Goal: Information Seeking & Learning: Find specific fact

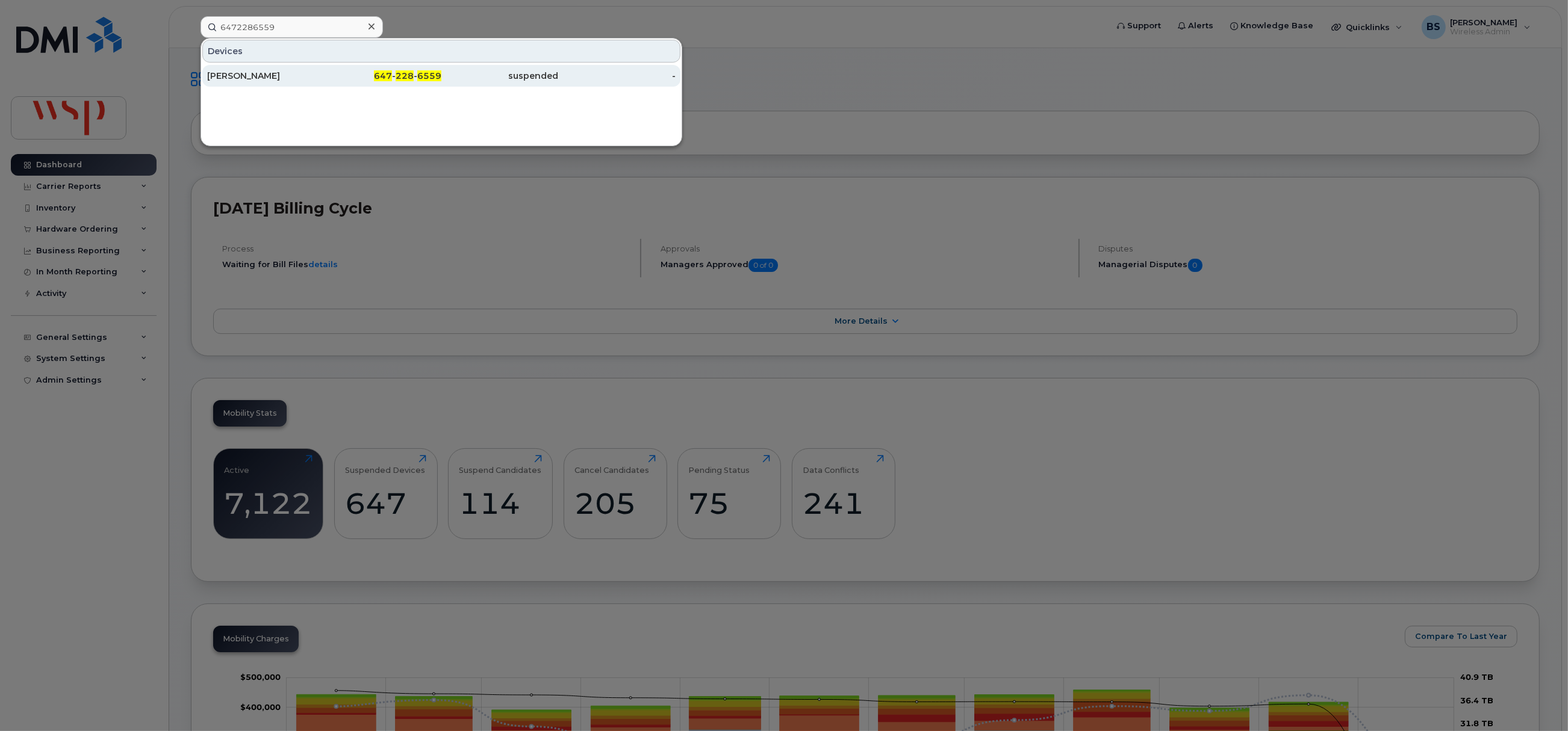
type input "6472286559"
click at [259, 71] on div "Shabnam Aziznejad" at bounding box center [266, 76] width 117 height 12
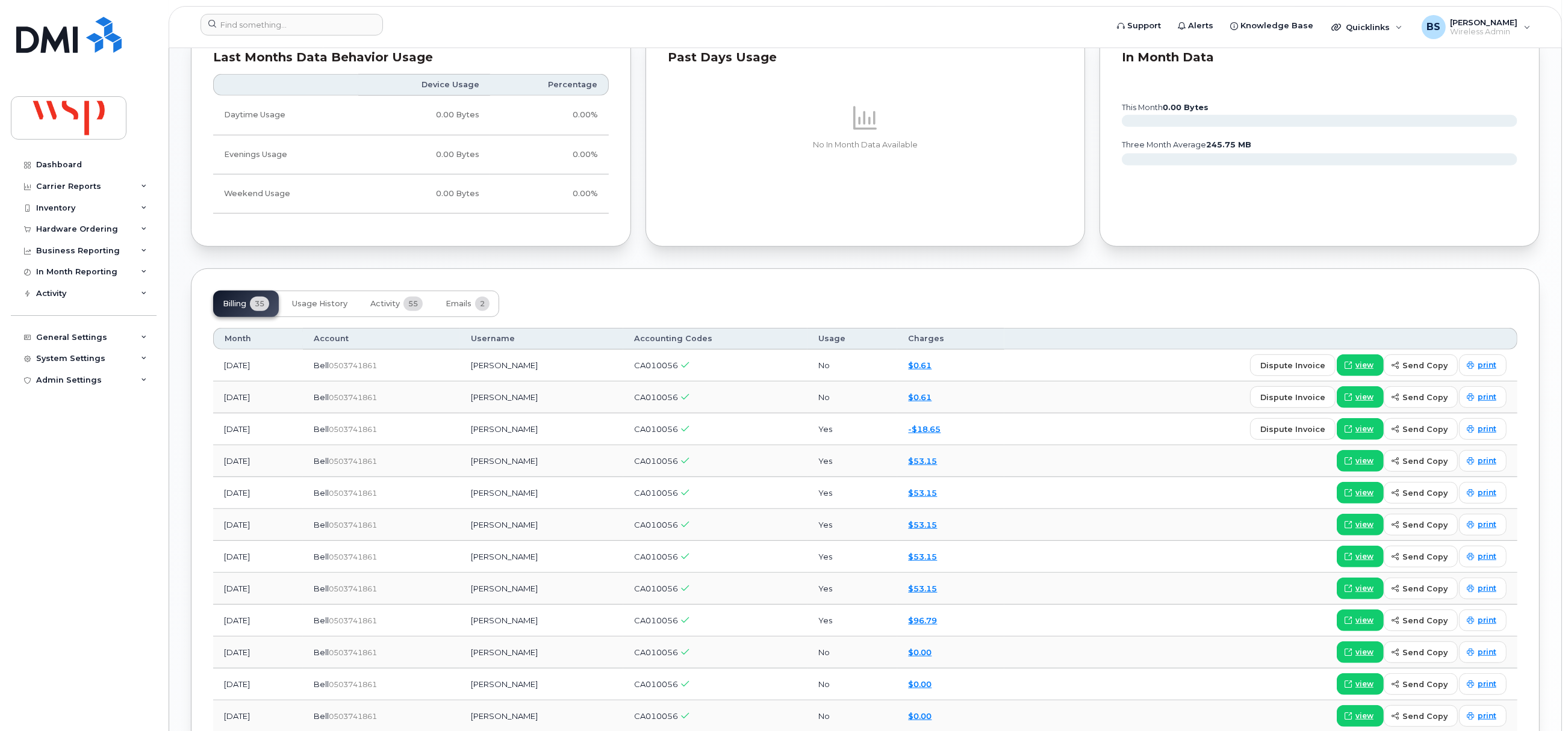
scroll to position [632, 0]
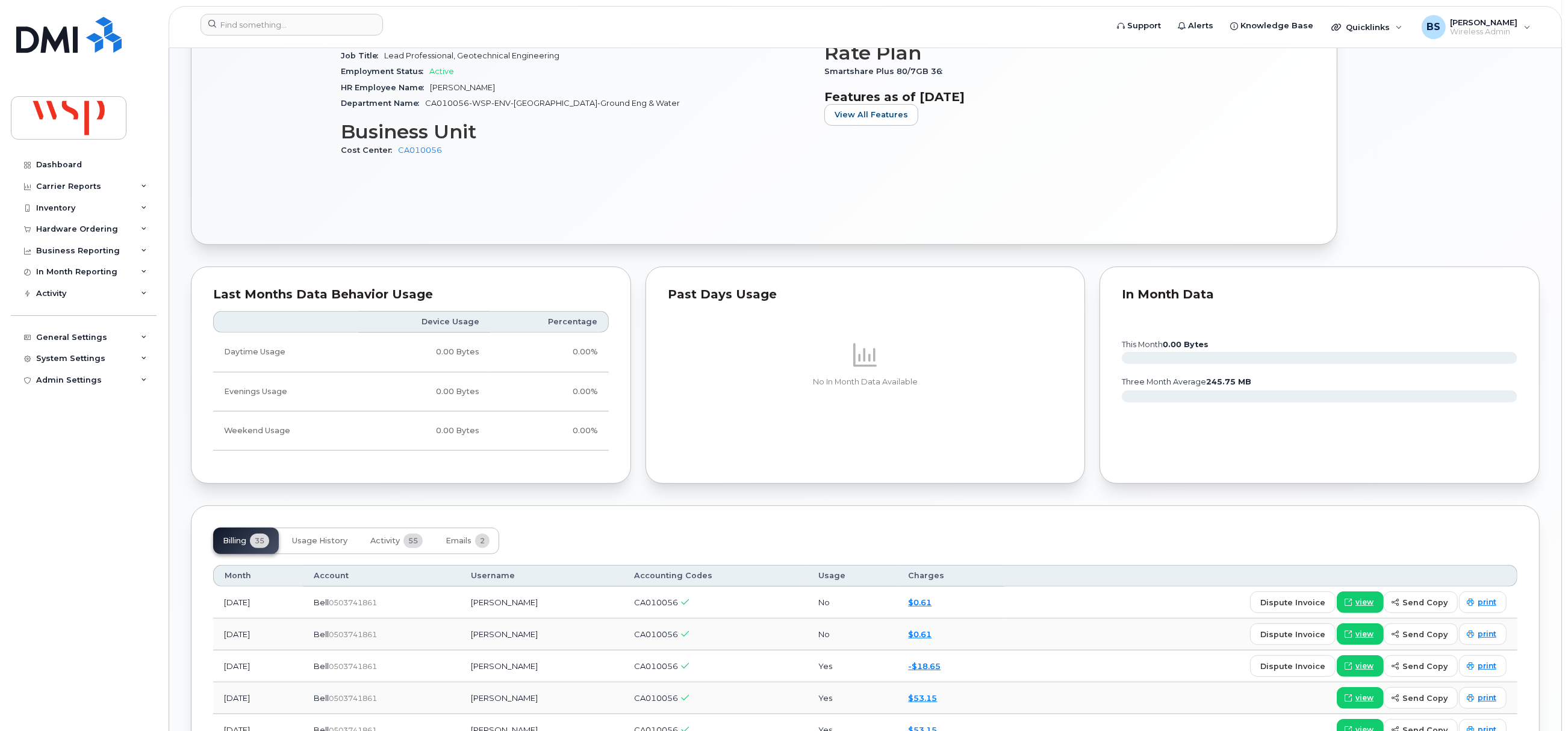
drag, startPoint x: 763, startPoint y: 196, endPoint x: 676, endPoint y: 180, distance: 88.5
click at [676, 180] on div "Suspended 0.00 Bytes  used 7.00 GB  included this month Device Details Device i…" at bounding box center [764, 40] width 1102 height 365
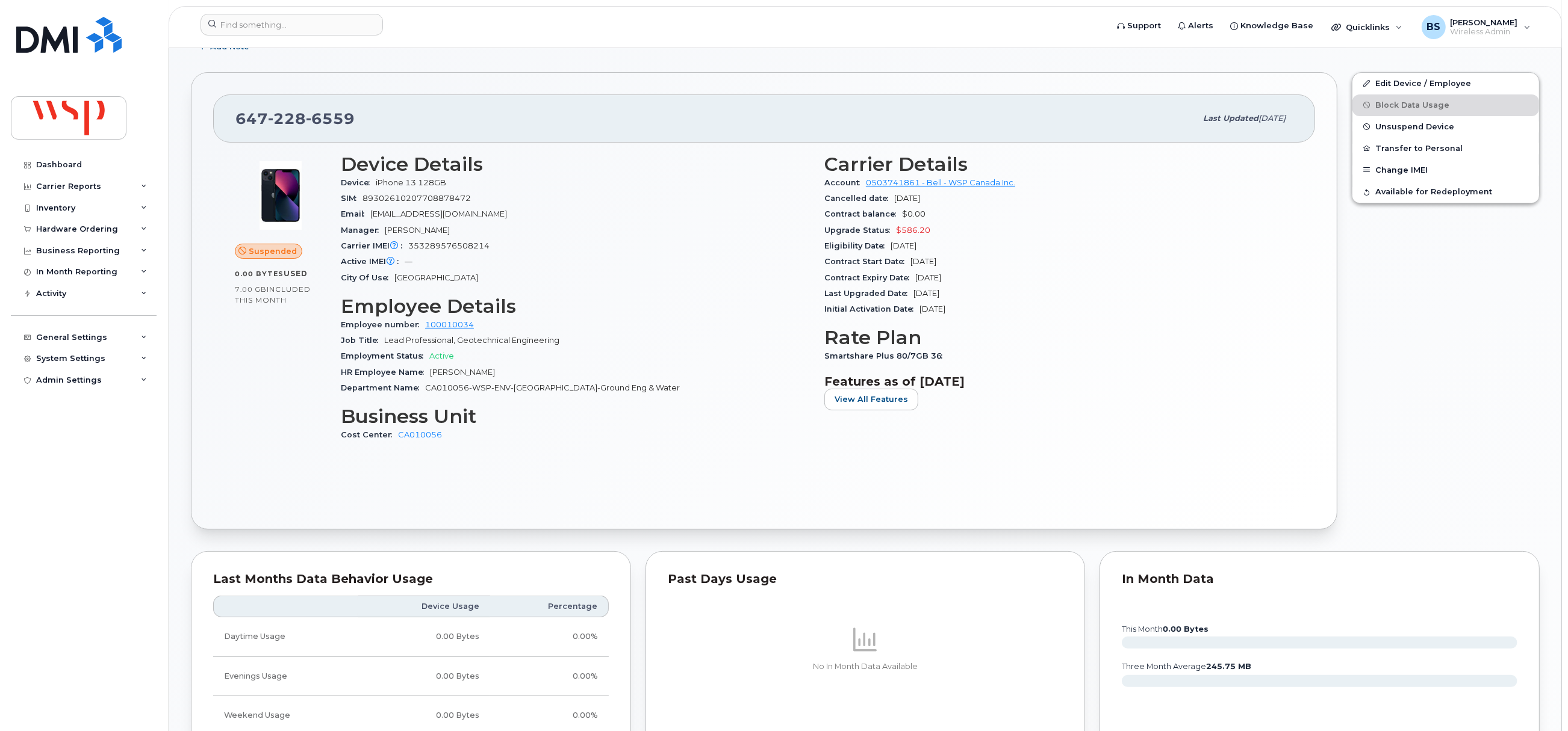
scroll to position [361, 0]
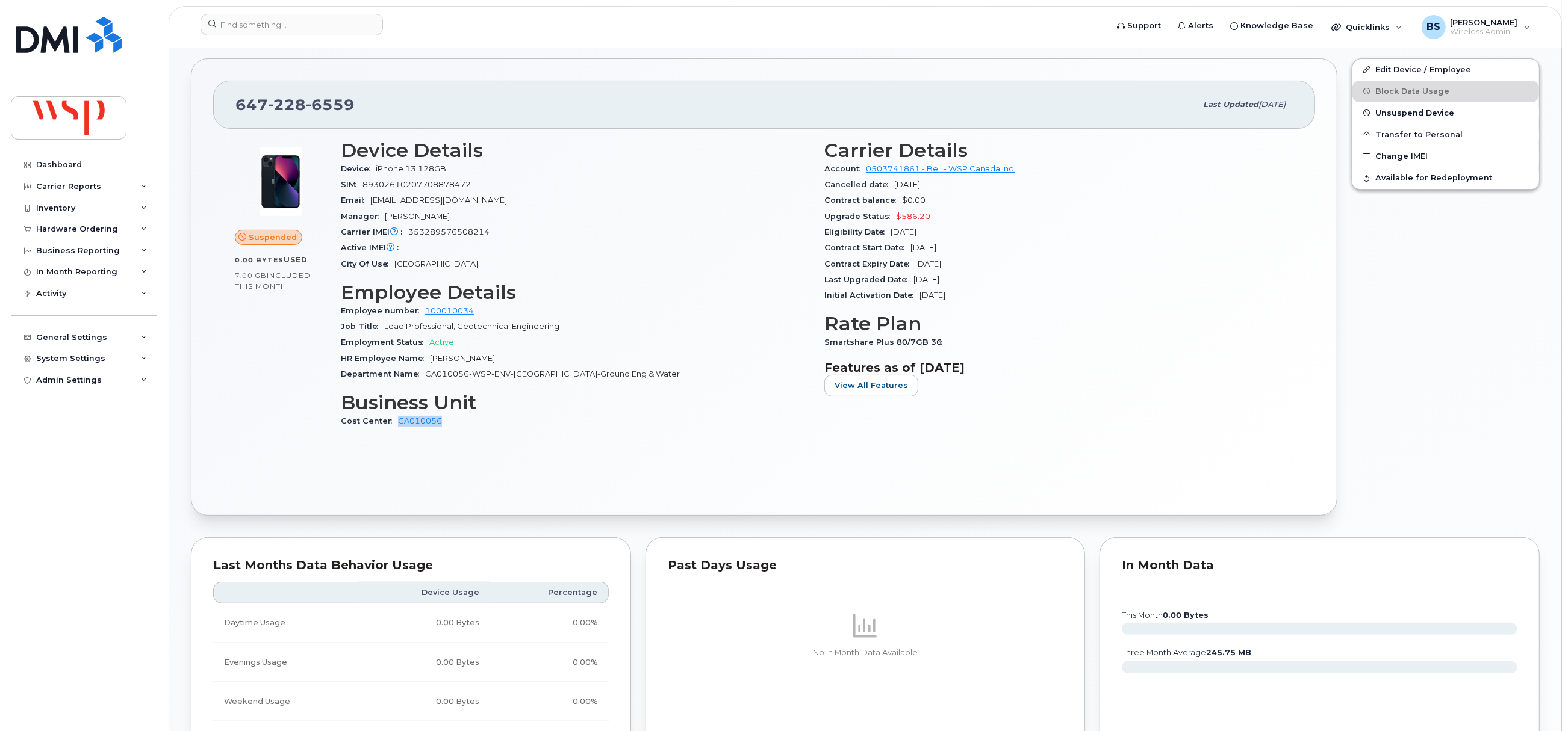
drag, startPoint x: 447, startPoint y: 427, endPoint x: 395, endPoint y: 428, distance: 52.0
click at [395, 428] on div "Cost Center CA010056" at bounding box center [575, 421] width 469 height 16
copy link "CA010056"
click at [311, 30] on input at bounding box center [292, 25] width 183 height 21
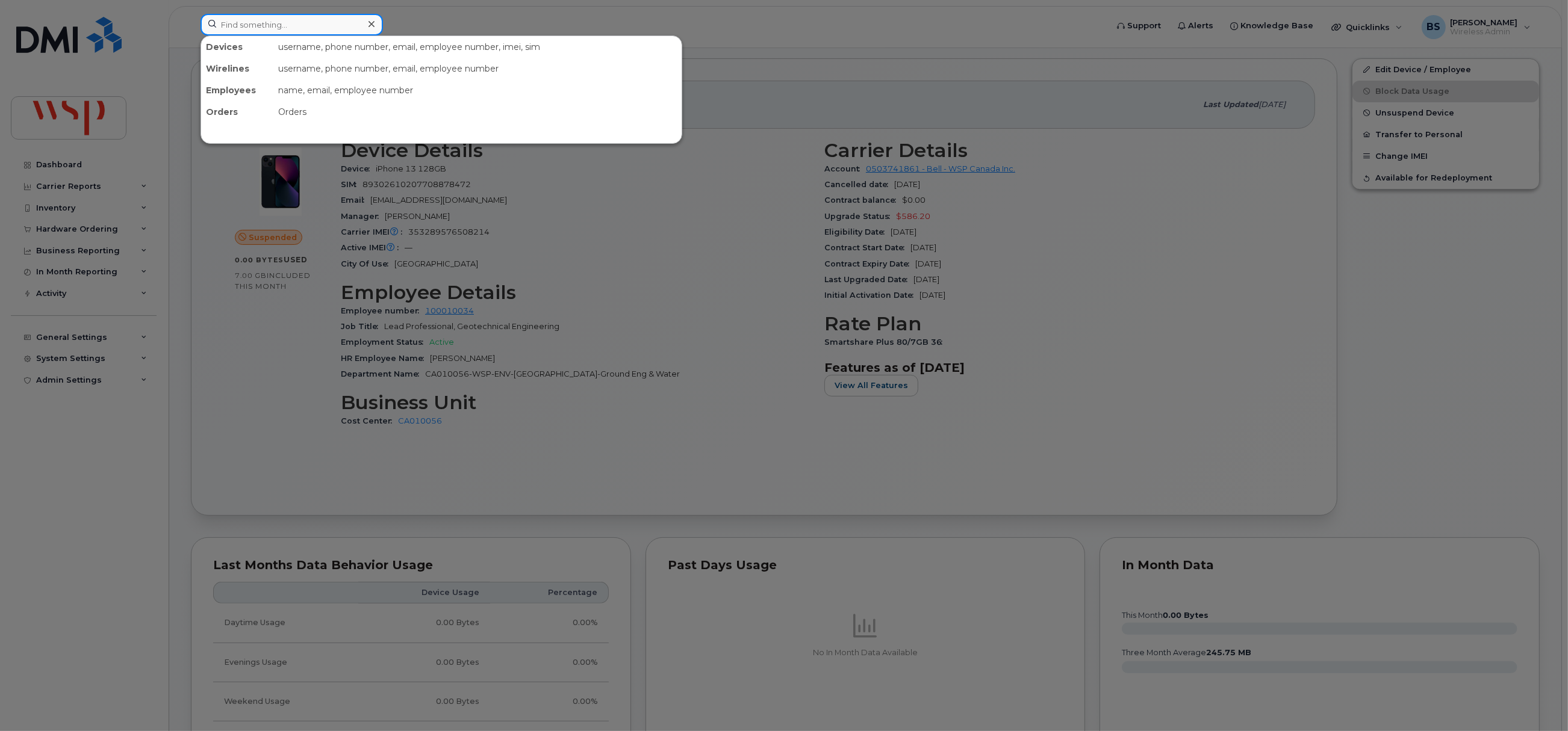
paste input "8930 2720 5540 9286 7315"
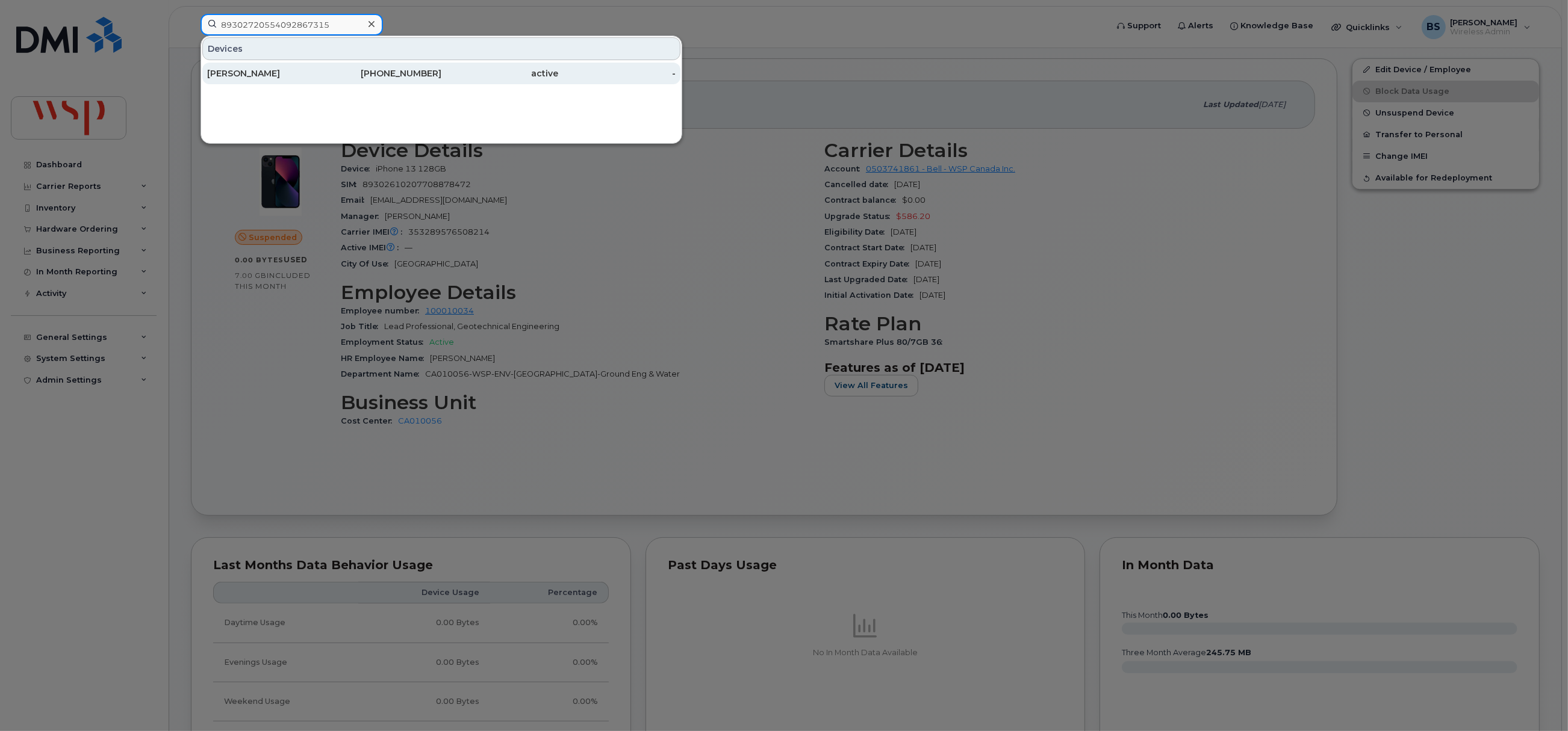
type input "89302720554092867315"
click at [289, 69] on div "COURTNEY FRANZON" at bounding box center [266, 74] width 117 height 12
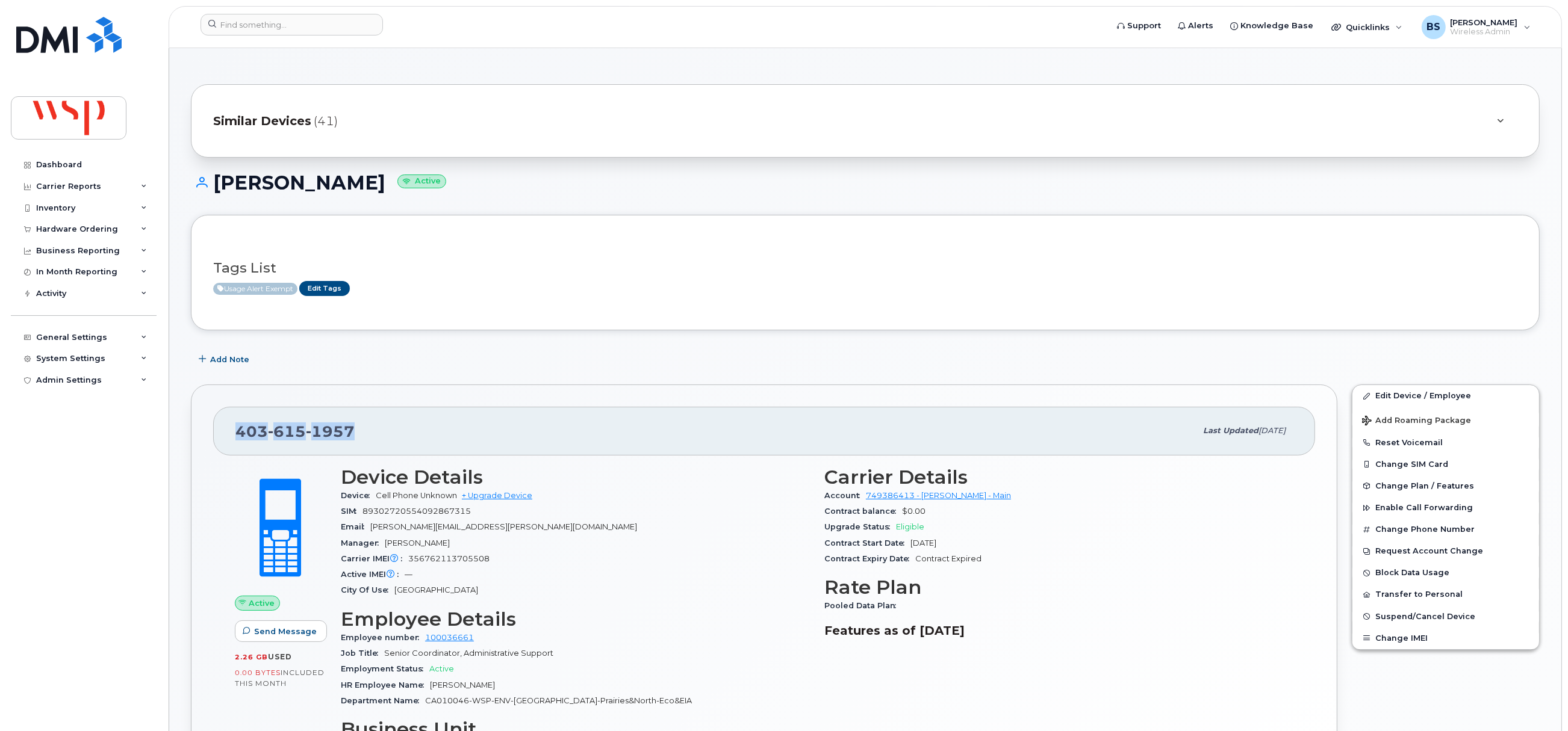
drag, startPoint x: 377, startPoint y: 328, endPoint x: 233, endPoint y: 332, distance: 144.1
click at [367, 435] on div "403 615 1957" at bounding box center [715, 430] width 960 height 26
drag, startPoint x: 373, startPoint y: 436, endPoint x: 362, endPoint y: 440, distance: 11.7
click at [371, 436] on div "403 615 1957" at bounding box center [715, 430] width 960 height 26
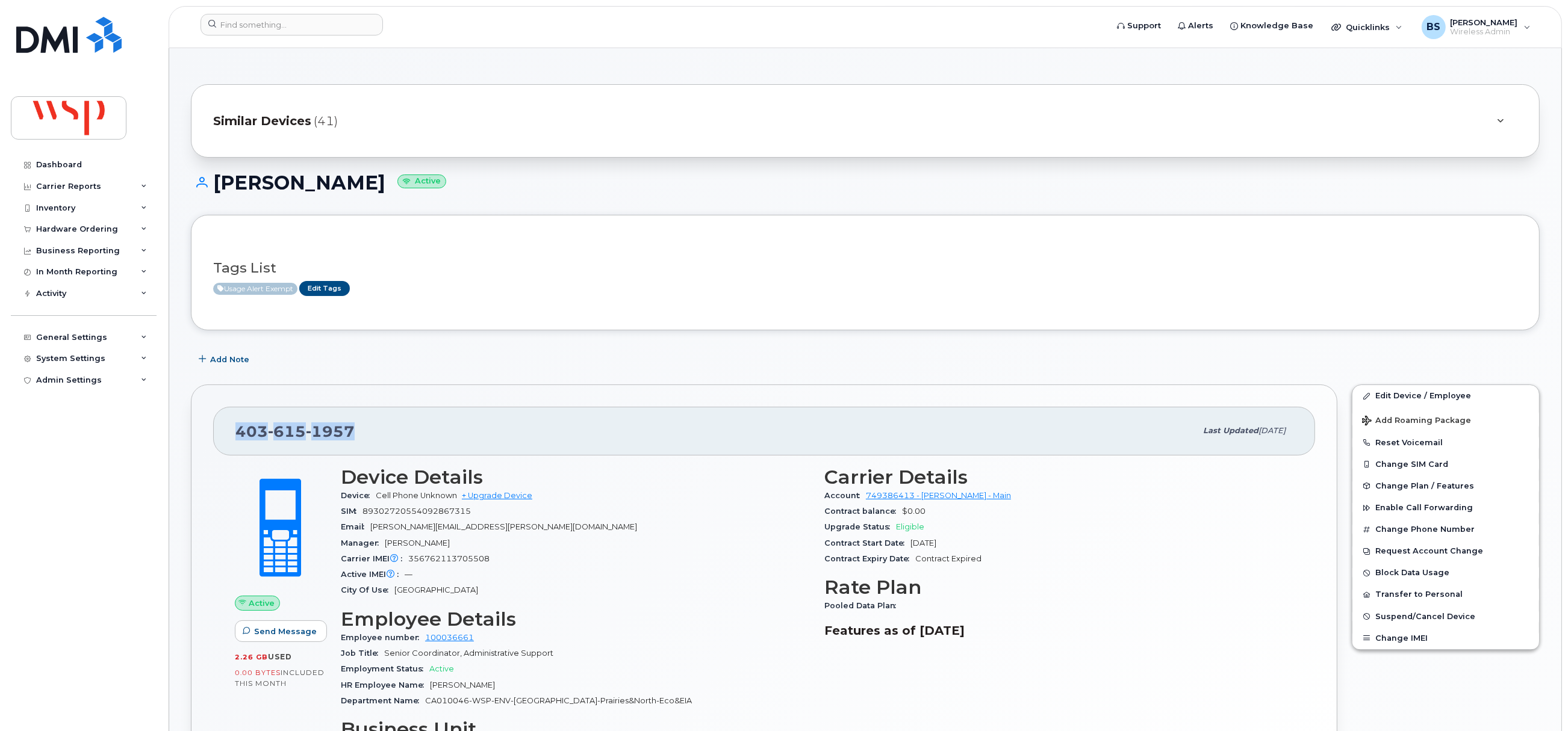
drag, startPoint x: 372, startPoint y: 434, endPoint x: 235, endPoint y: 433, distance: 137.0
click at [222, 434] on div "403 615 1957 Last updated Sep 17, 2025" at bounding box center [764, 431] width 1102 height 48
copy span "403 615 1957"
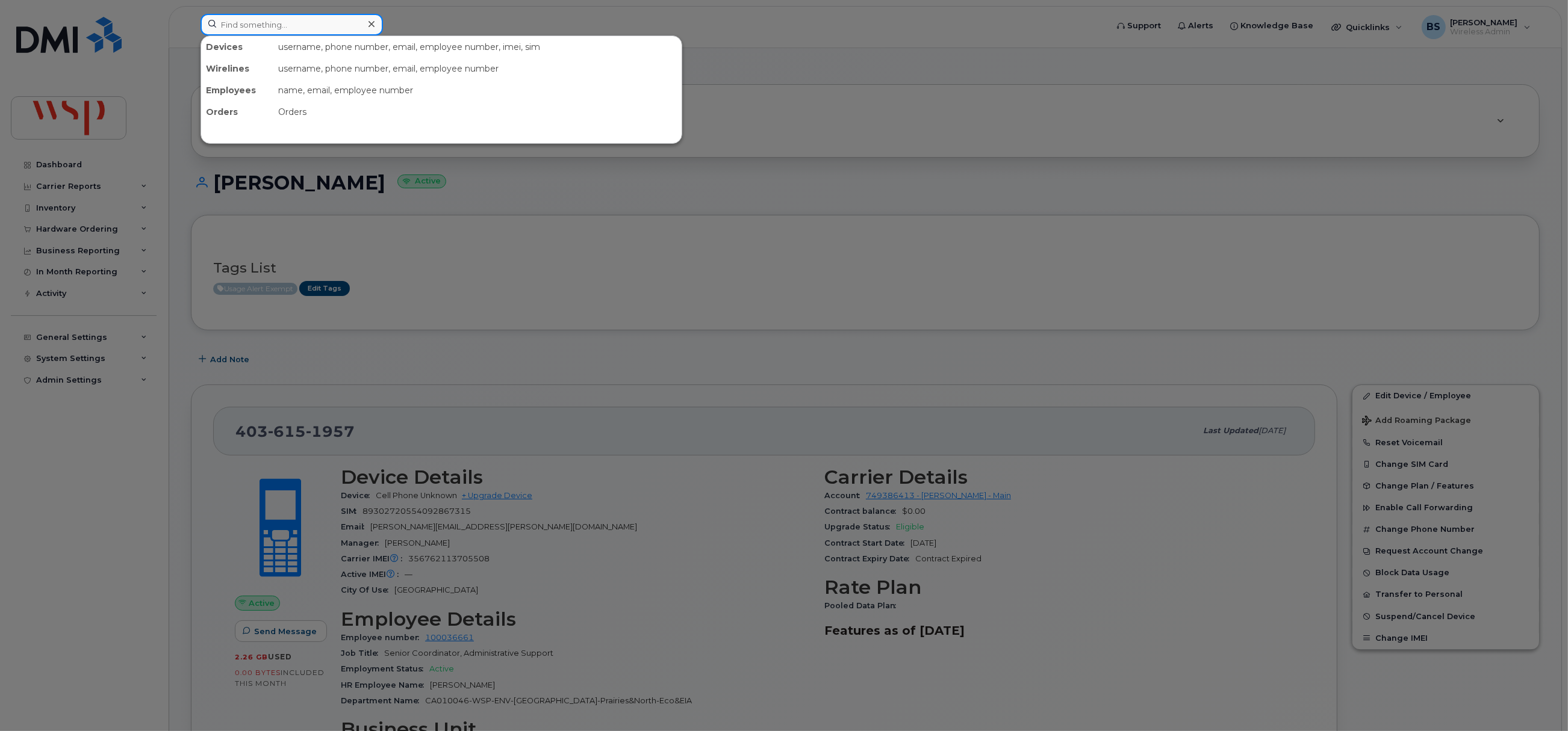
click at [349, 20] on input at bounding box center [292, 25] width 183 height 21
paste input "Shane Hinnegan"
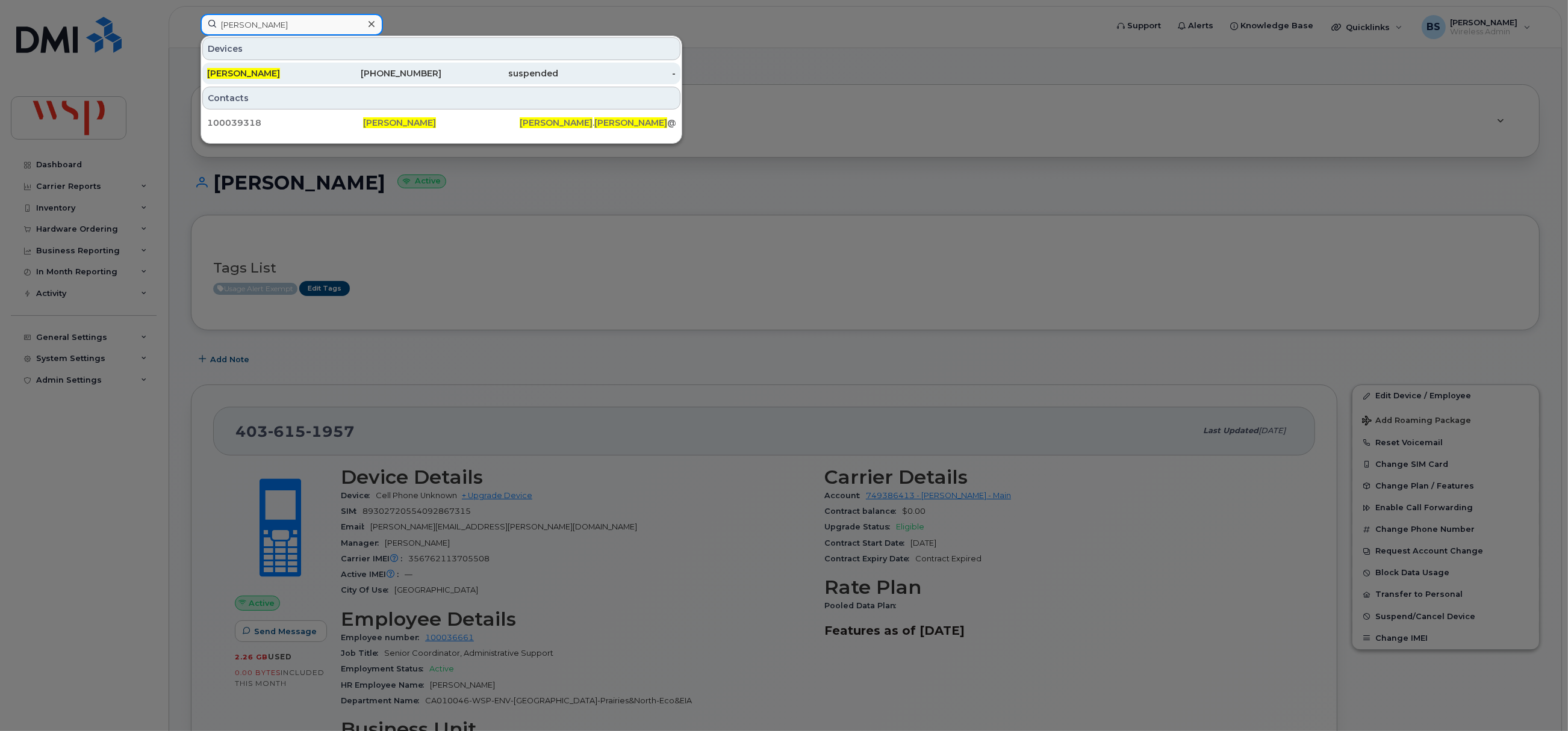
type input "Shane Hinnegan"
drag, startPoint x: 242, startPoint y: 74, endPoint x: 254, endPoint y: 74, distance: 12.0
click at [242, 74] on span "Shane Hinnegan" at bounding box center [244, 73] width 73 height 11
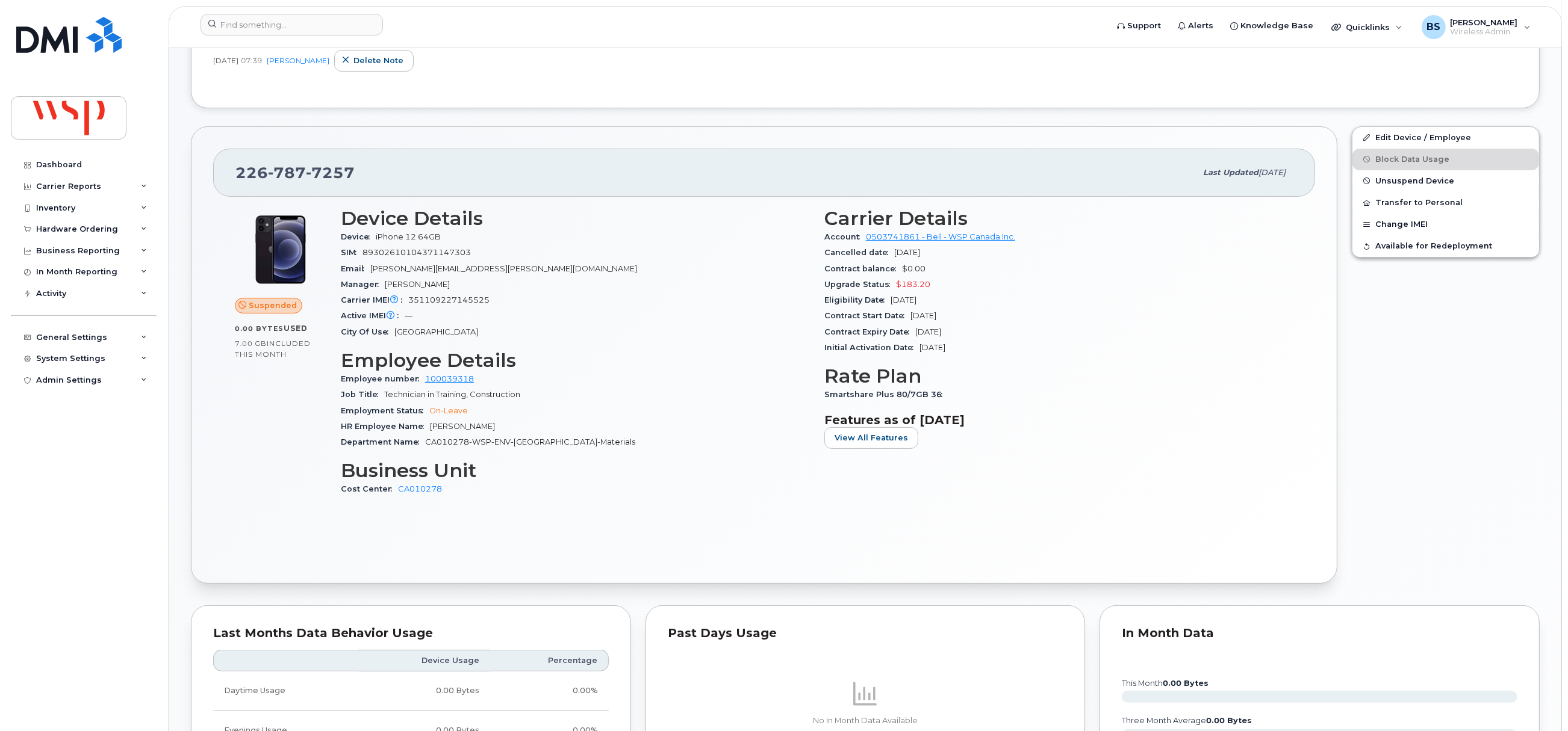
scroll to position [270, 0]
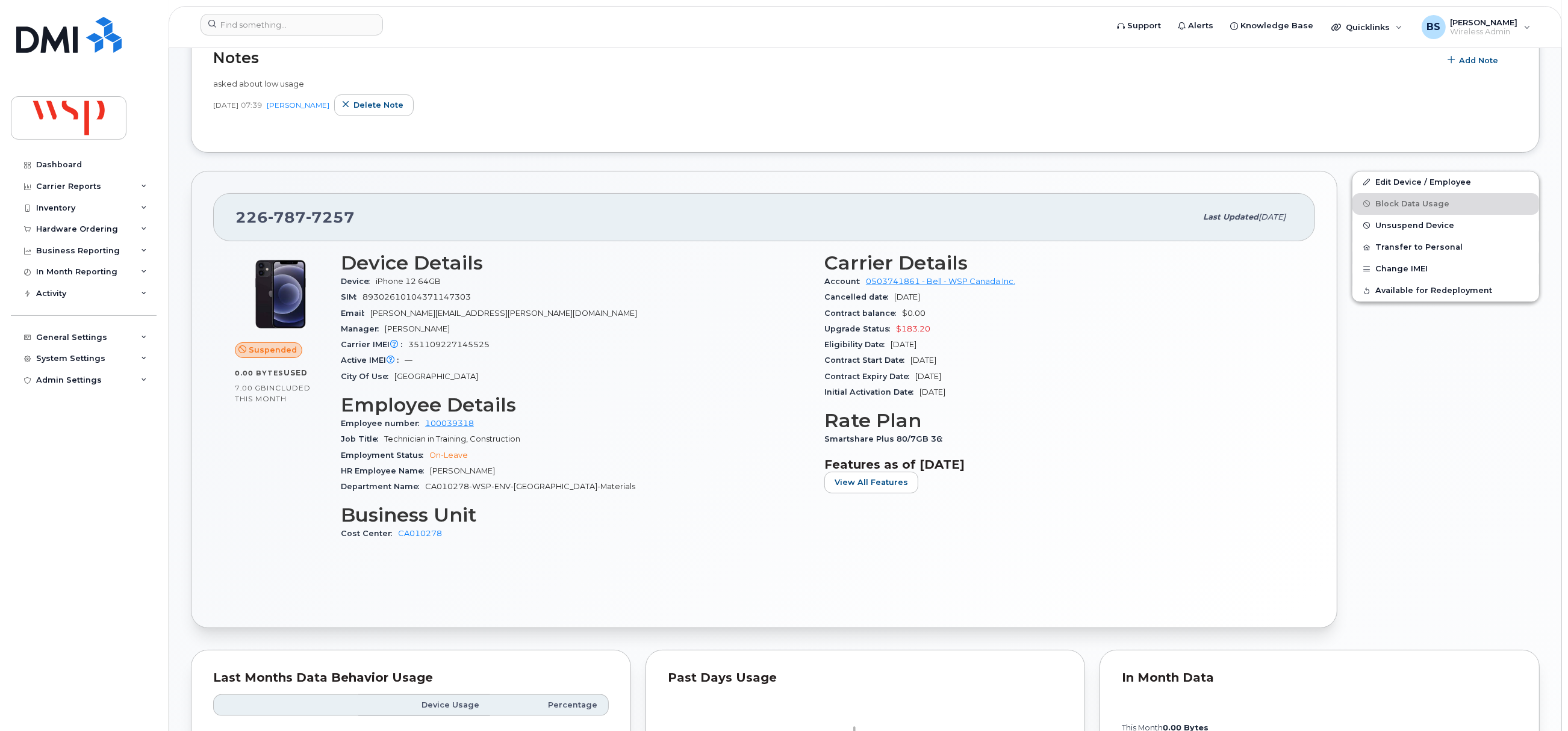
click at [458, 340] on div "Carrier IMEI Carrier IMEI is reported during the last billing cycle or change o…" at bounding box center [575, 344] width 469 height 16
copy span "351109227145525"
drag, startPoint x: 416, startPoint y: 285, endPoint x: 368, endPoint y: 285, distance: 48.0
click at [375, 285] on div "Device iPhone 12 64GB" at bounding box center [575, 282] width 469 height 16
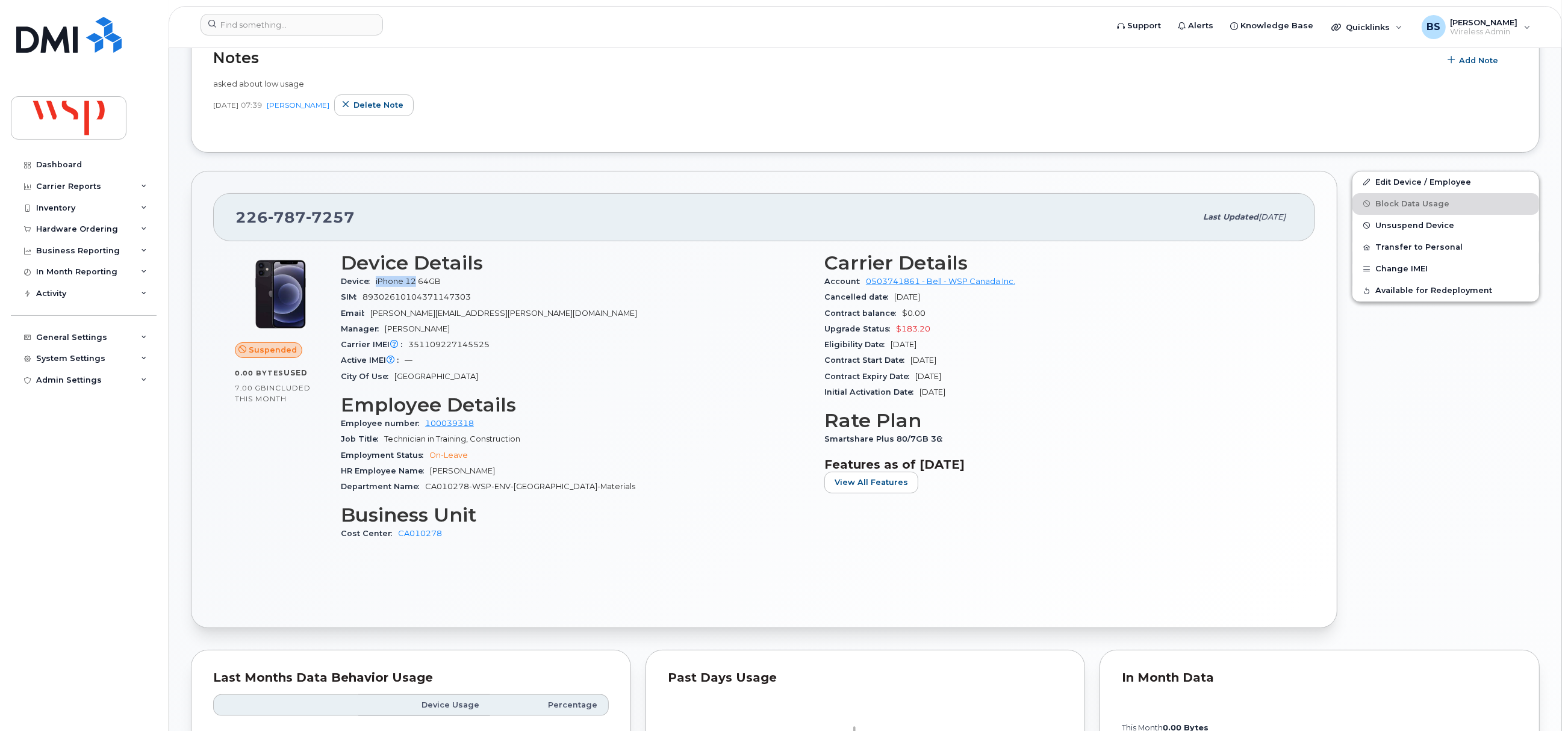
copy span "iPhone 12"
click at [330, 22] on input at bounding box center [292, 25] width 183 height 21
paste input "416-587-5067"
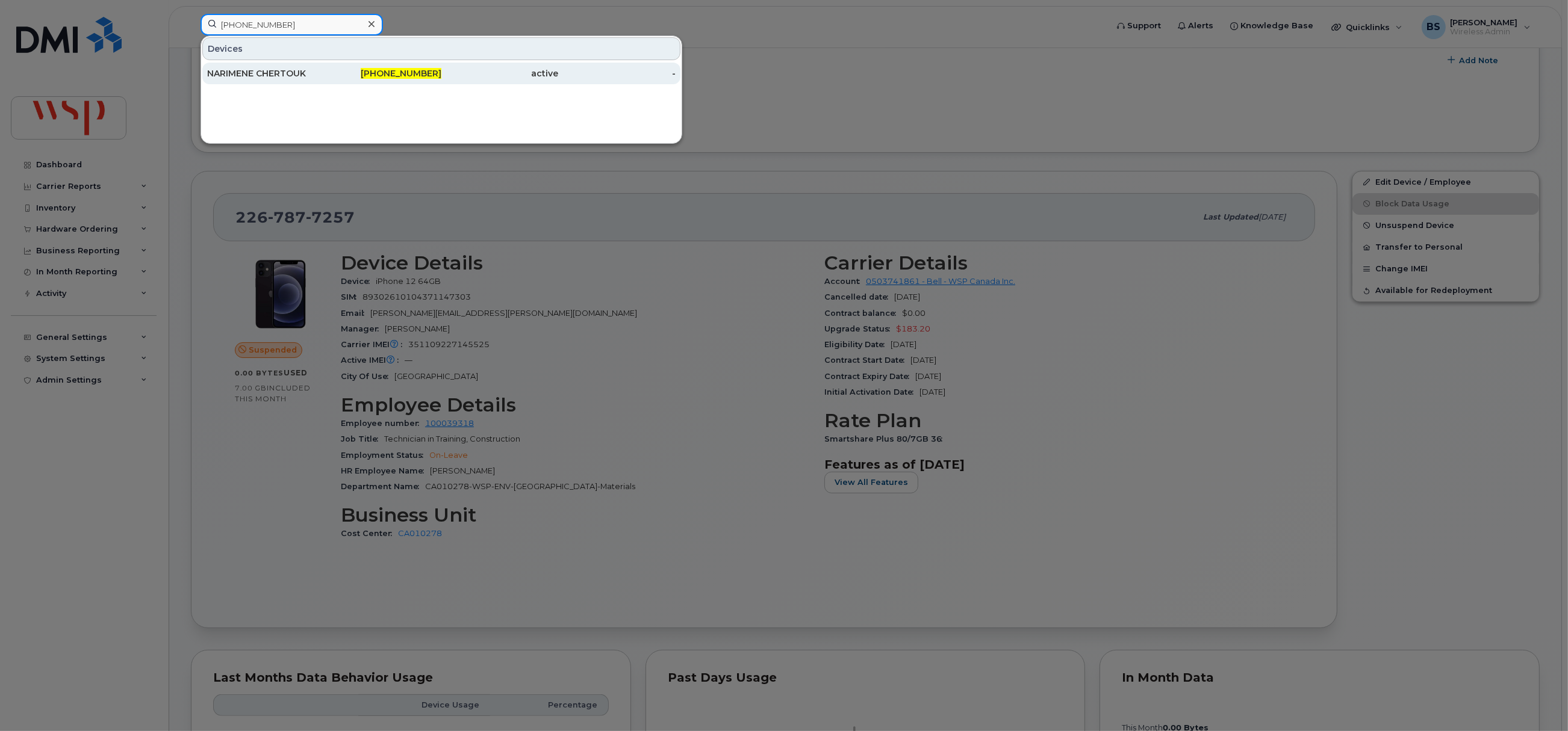
type input "416-587-5067"
drag, startPoint x: 247, startPoint y: 69, endPoint x: 419, endPoint y: 116, distance: 178.3
click at [247, 69] on div "NARIMENE CHERTOUK" at bounding box center [266, 74] width 117 height 12
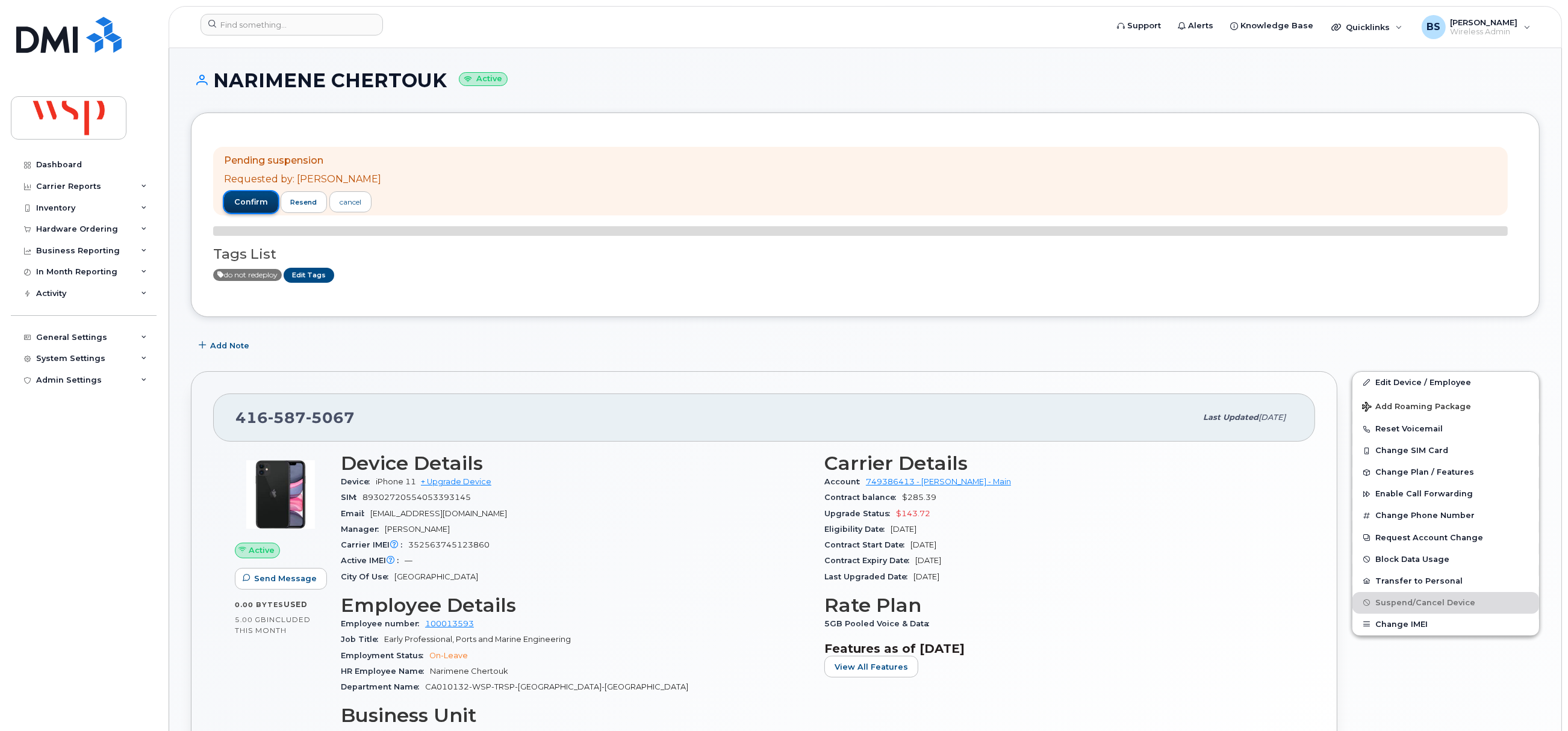
click at [245, 198] on span "confirm" at bounding box center [250, 202] width 34 height 11
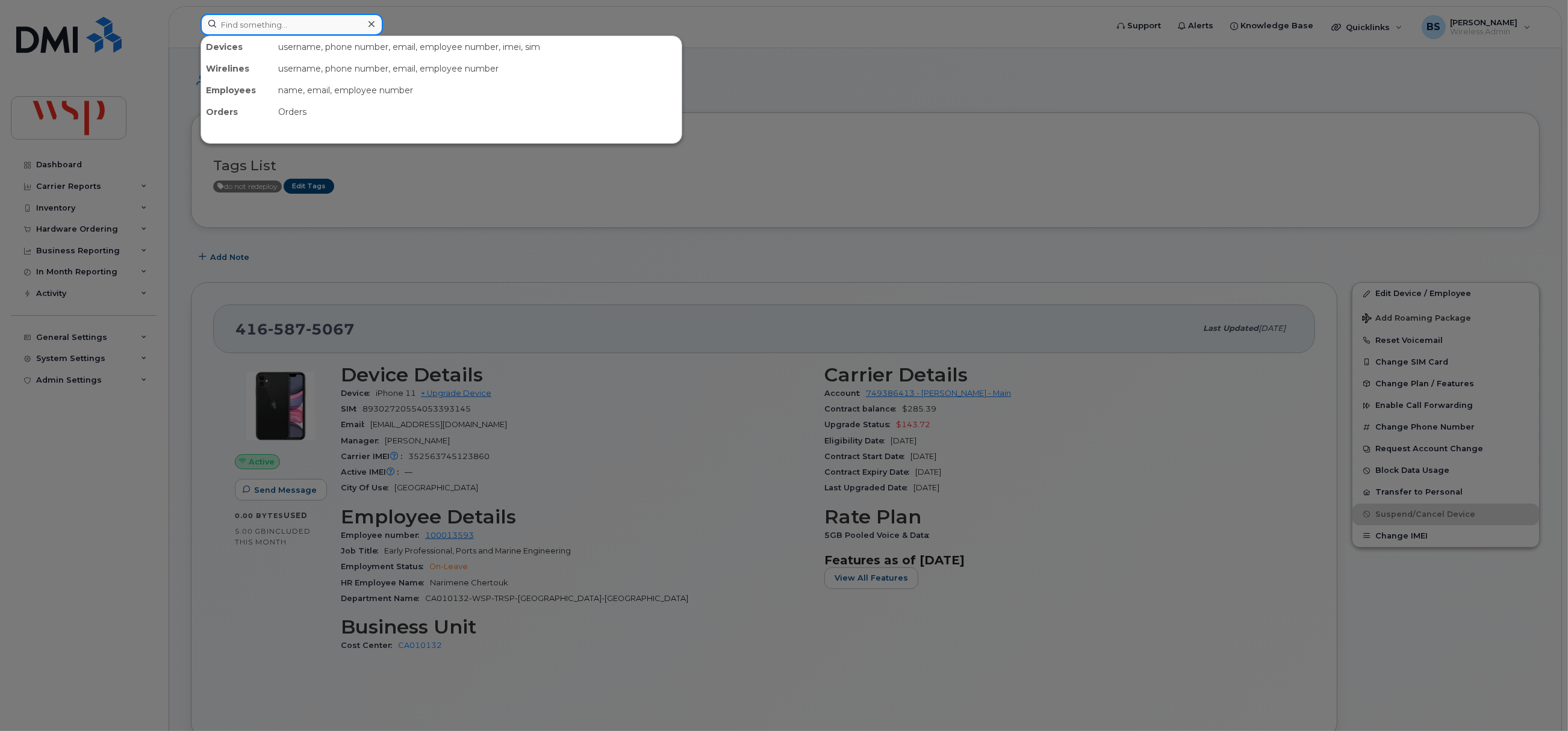
paste input "5144411580"
click at [340, 29] on input at bounding box center [292, 25] width 183 height 21
type input "5144411580"
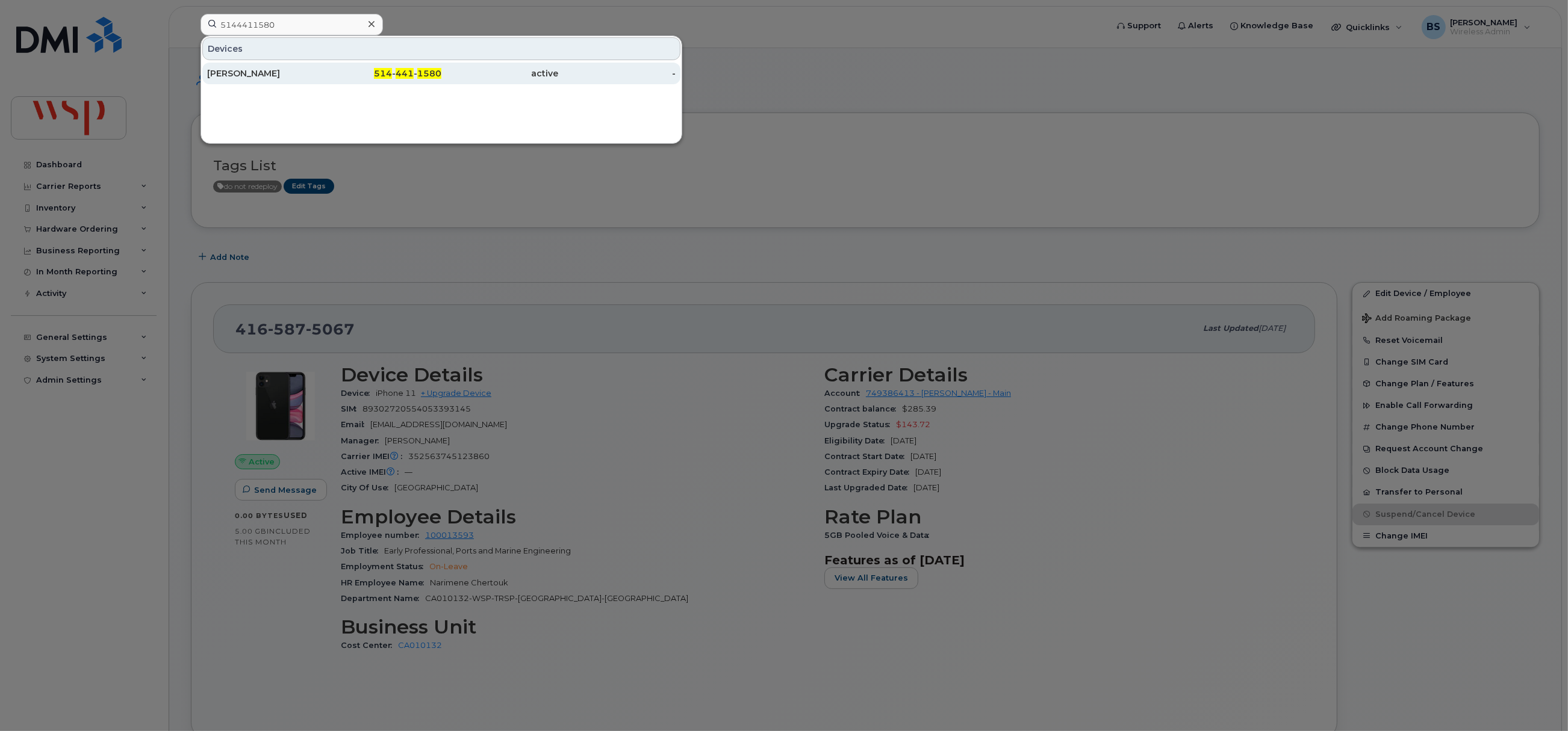
click at [273, 74] on div "[PERSON_NAME]" at bounding box center [266, 74] width 117 height 12
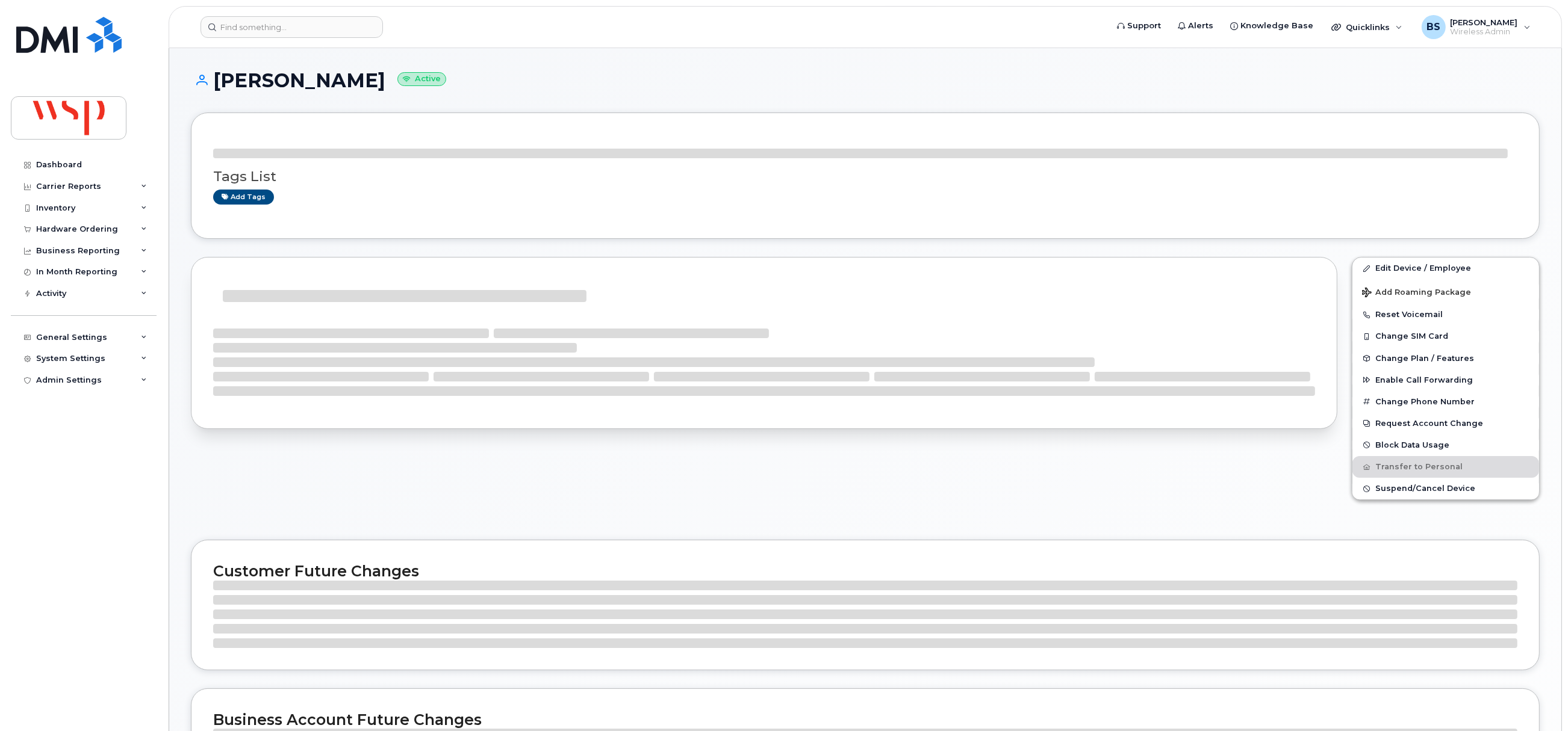
click at [260, 80] on h1 "MAXIME CHAGNON Active" at bounding box center [865, 81] width 1348 height 21
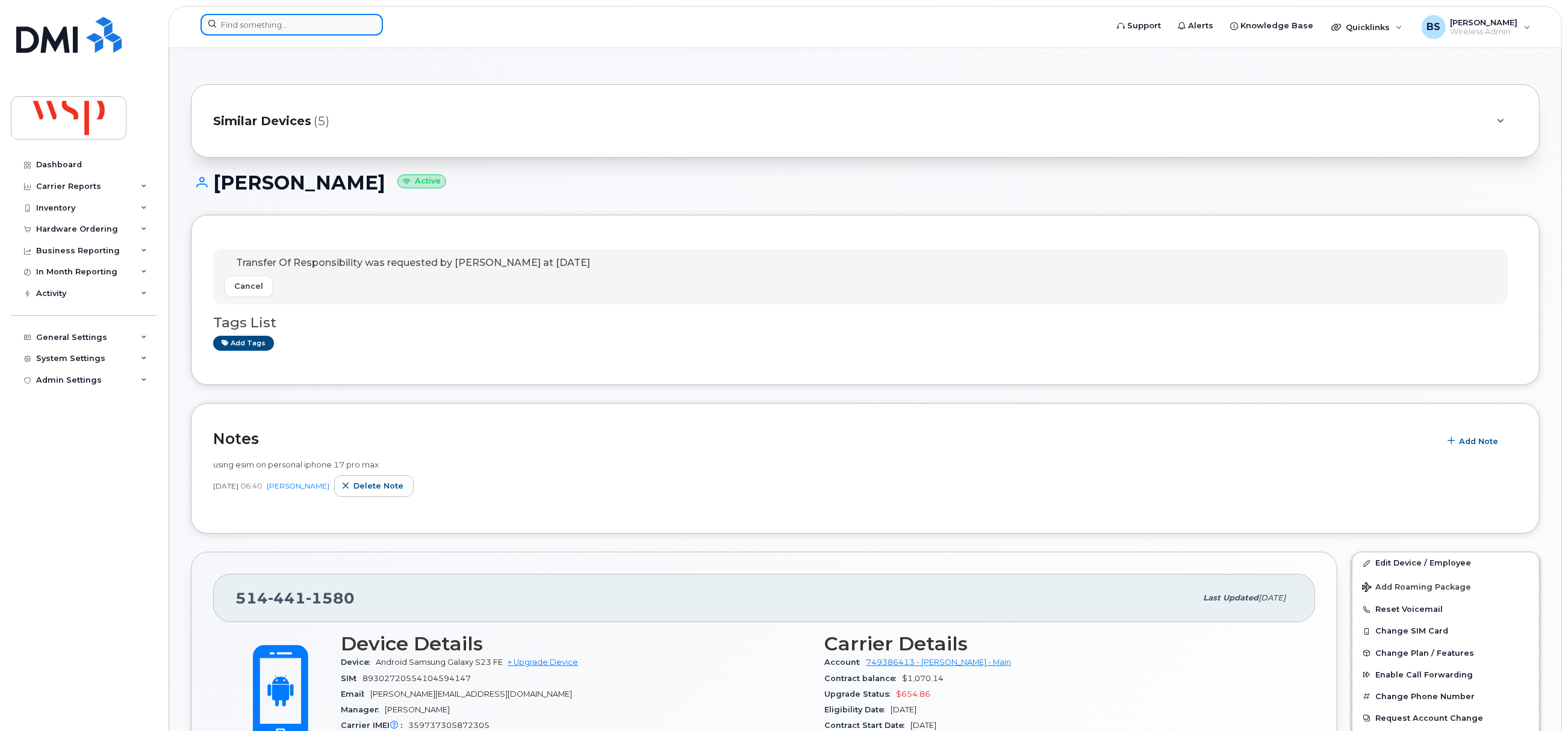
click at [289, 19] on input at bounding box center [292, 25] width 183 height 21
paste input "780-667-0686"
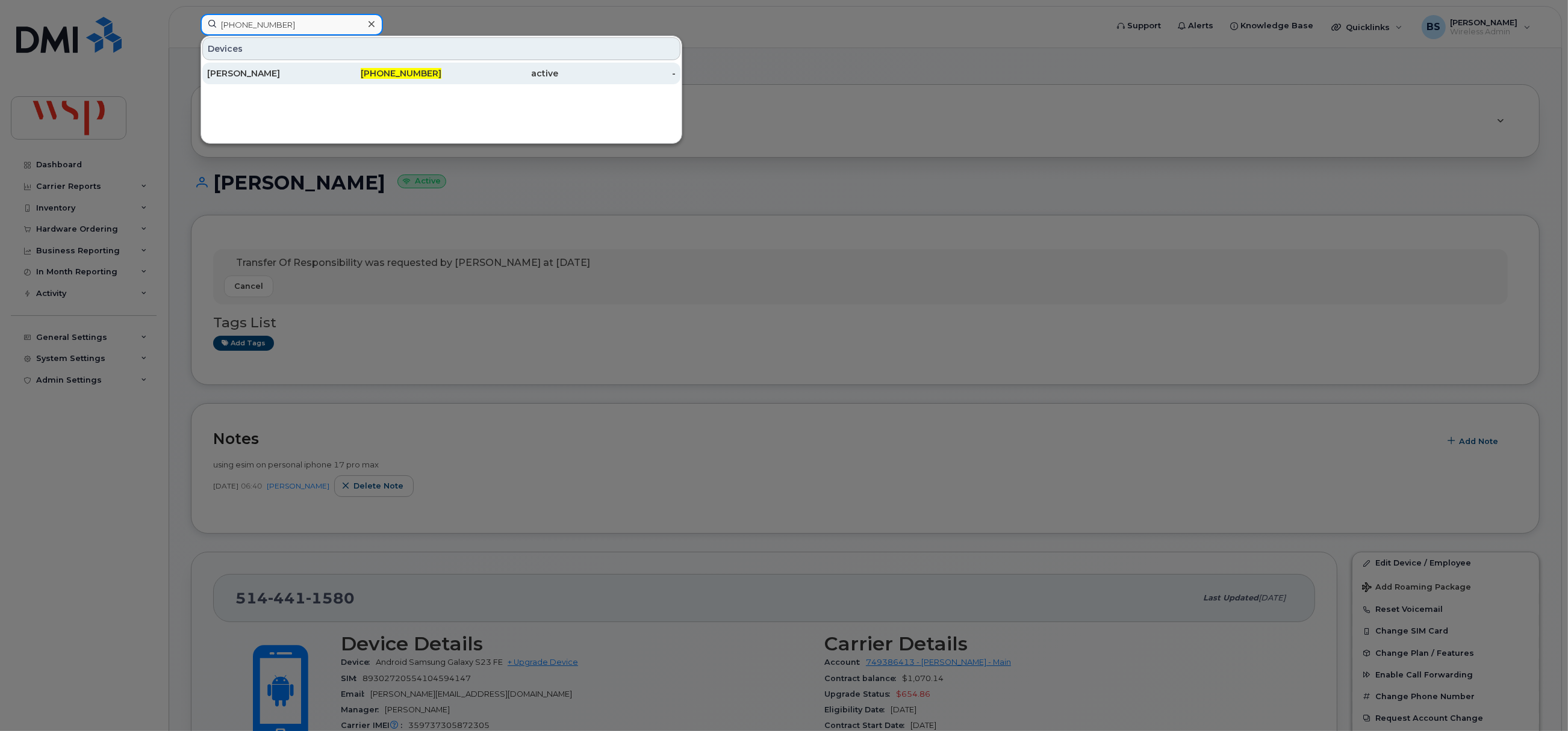
type input "780-667-0686"
drag, startPoint x: 226, startPoint y: 70, endPoint x: 396, endPoint y: 159, distance: 191.9
click at [226, 70] on div "PATRICIA BURGSMA" at bounding box center [266, 74] width 117 height 12
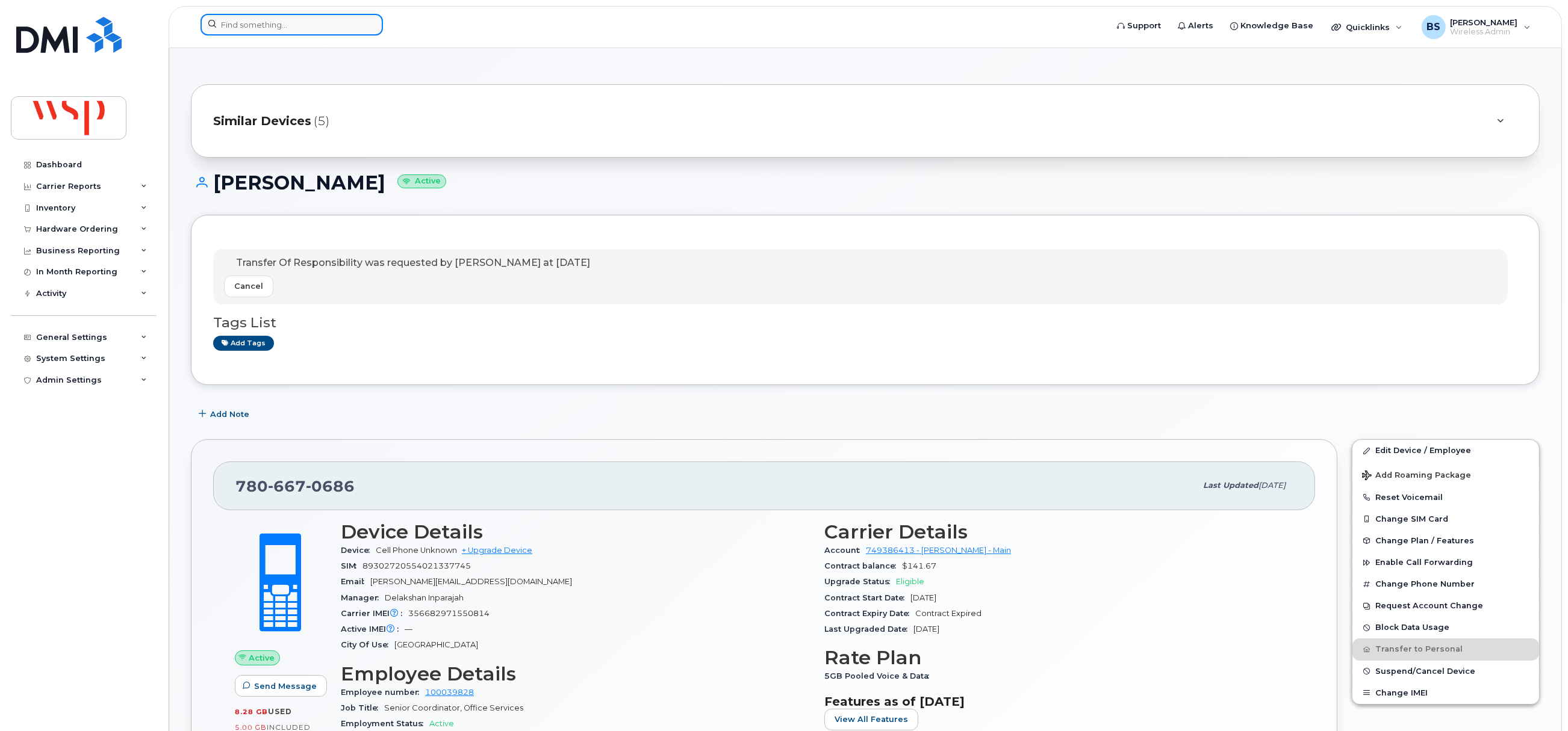
click at [266, 30] on input at bounding box center [292, 25] width 183 height 21
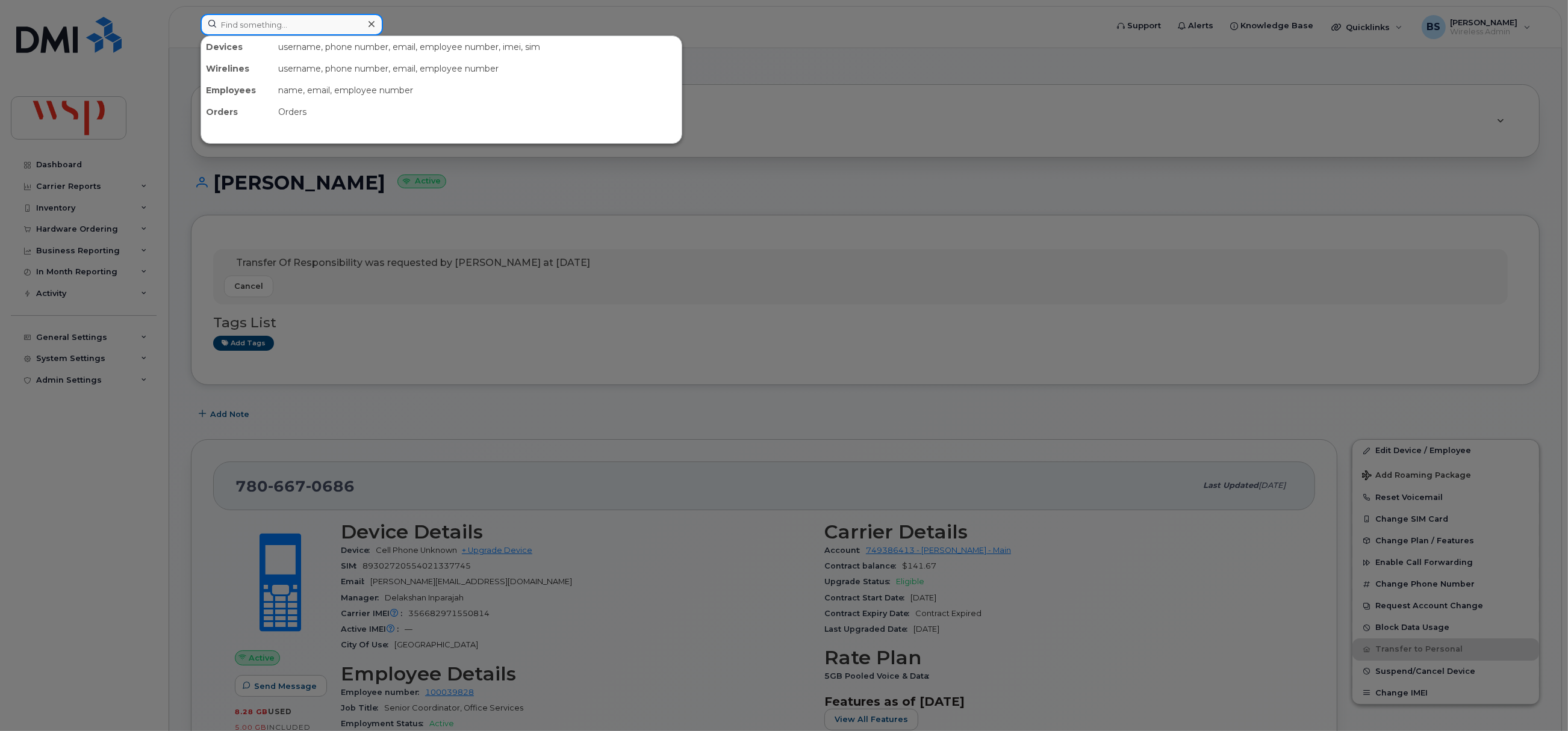
paste input "[PHONE_NUMBER]"
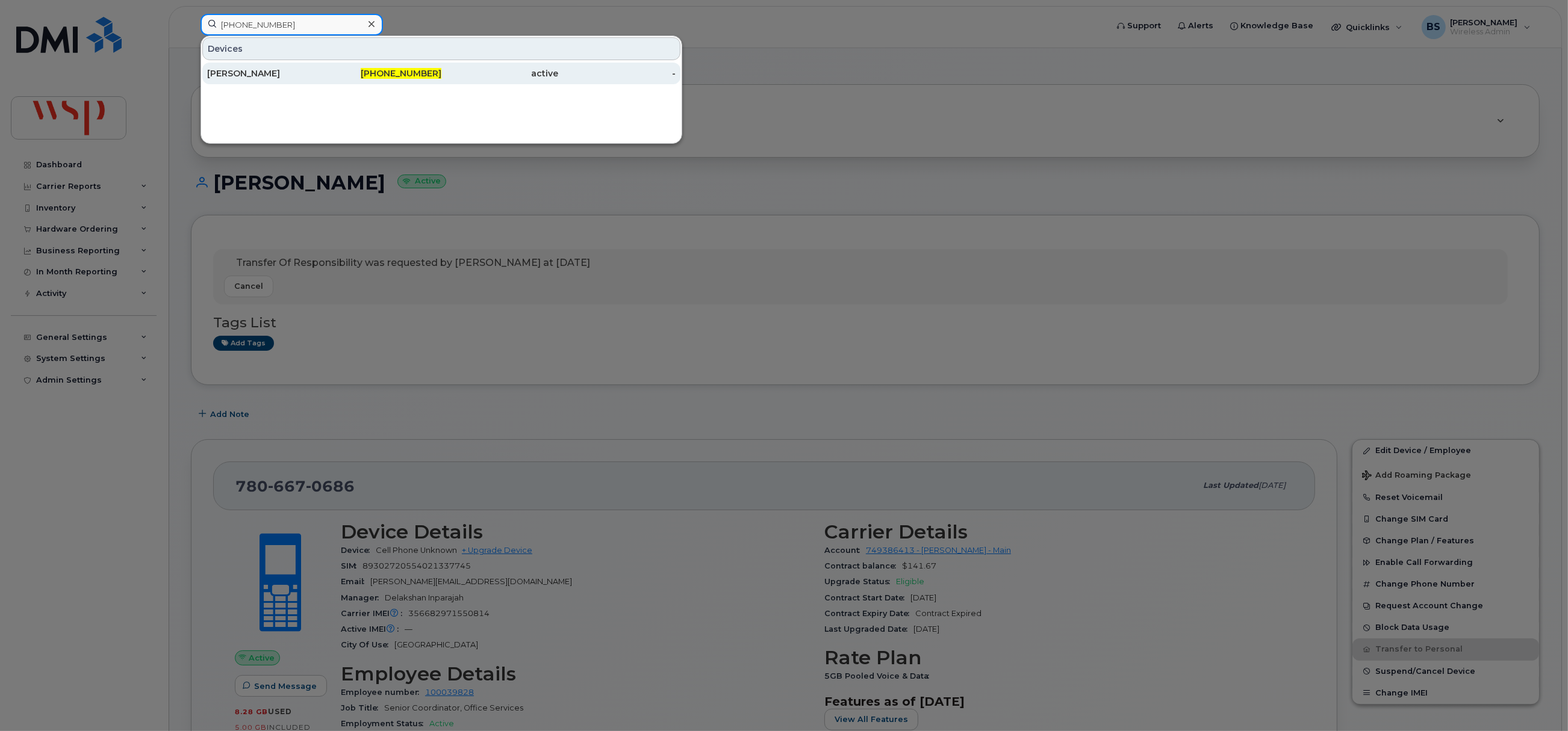
type input "[PHONE_NUMBER]"
click at [242, 73] on div "[PERSON_NAME]" at bounding box center [266, 74] width 117 height 12
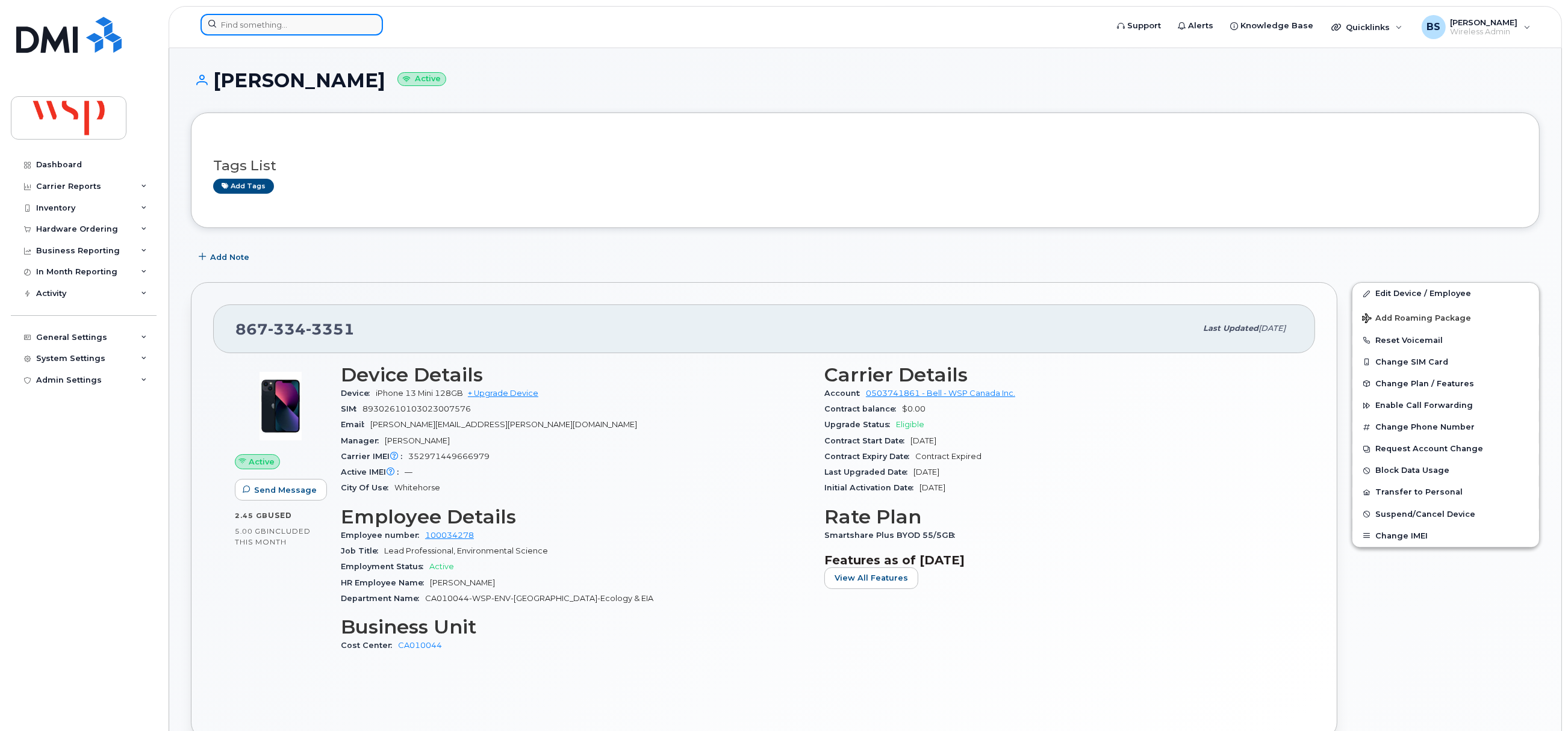
click at [331, 25] on input at bounding box center [292, 25] width 183 height 21
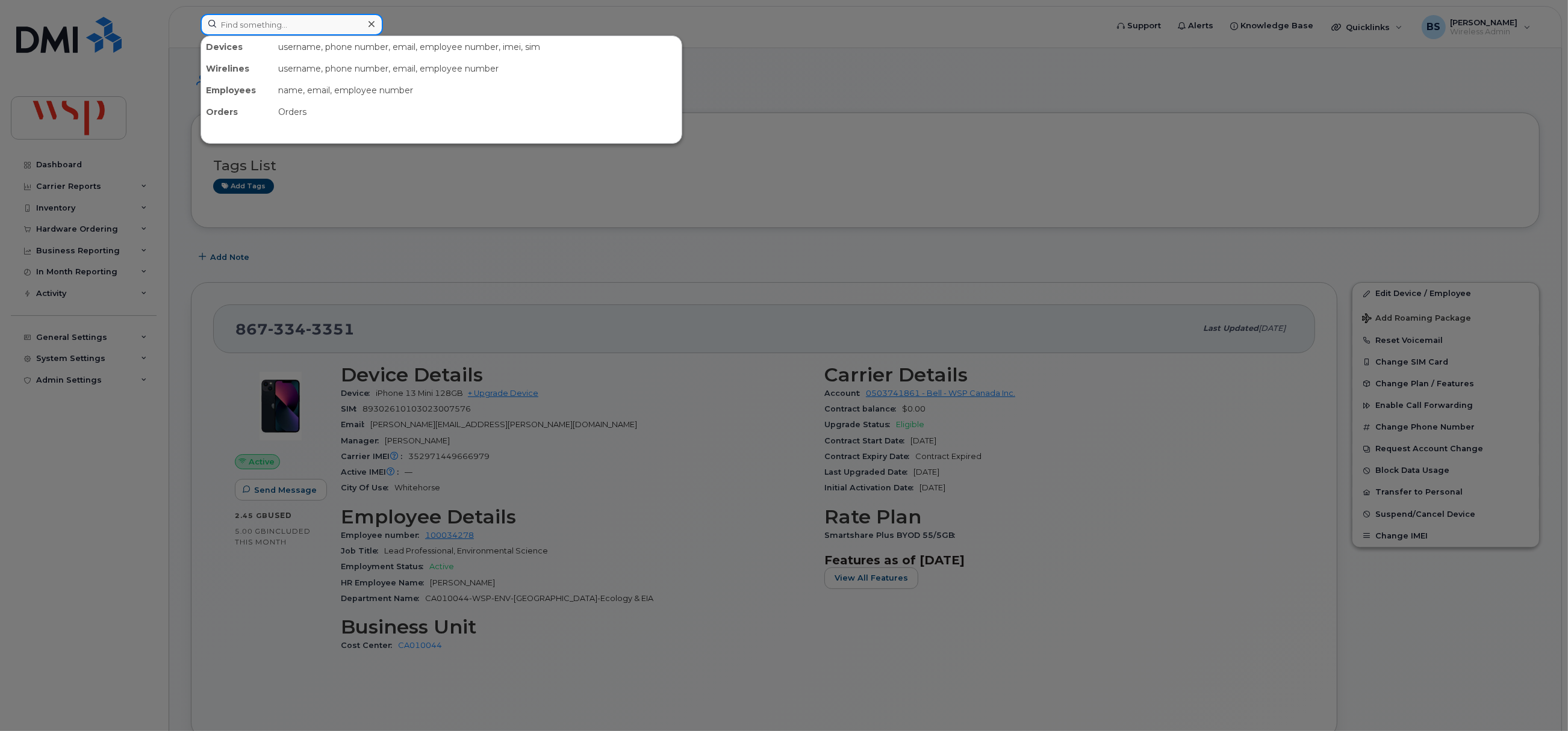
click at [282, 25] on input at bounding box center [292, 25] width 183 height 21
paste input "line514-441-1580"
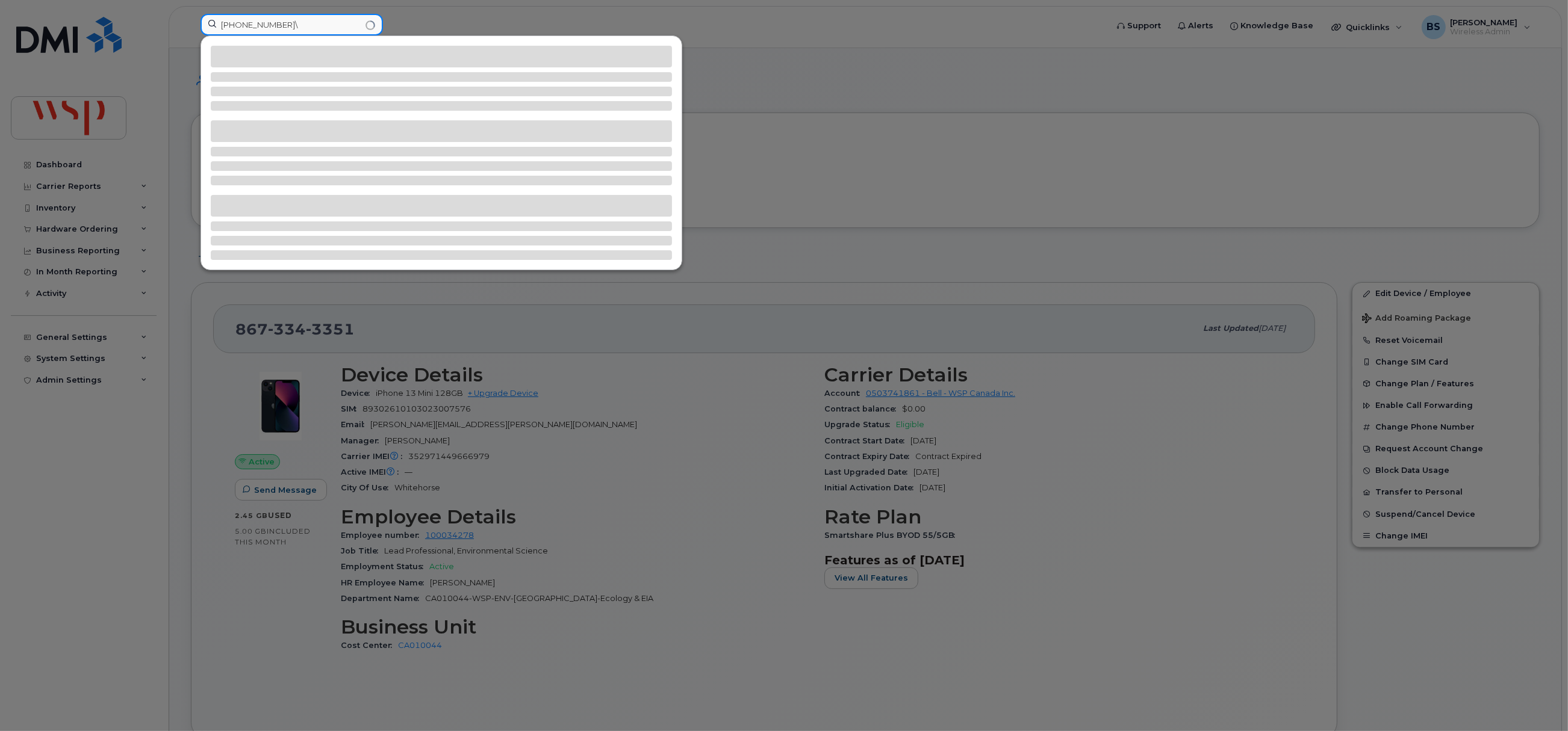
click at [295, 30] on input "[PHONE_NUMBER]\" at bounding box center [292, 25] width 183 height 21
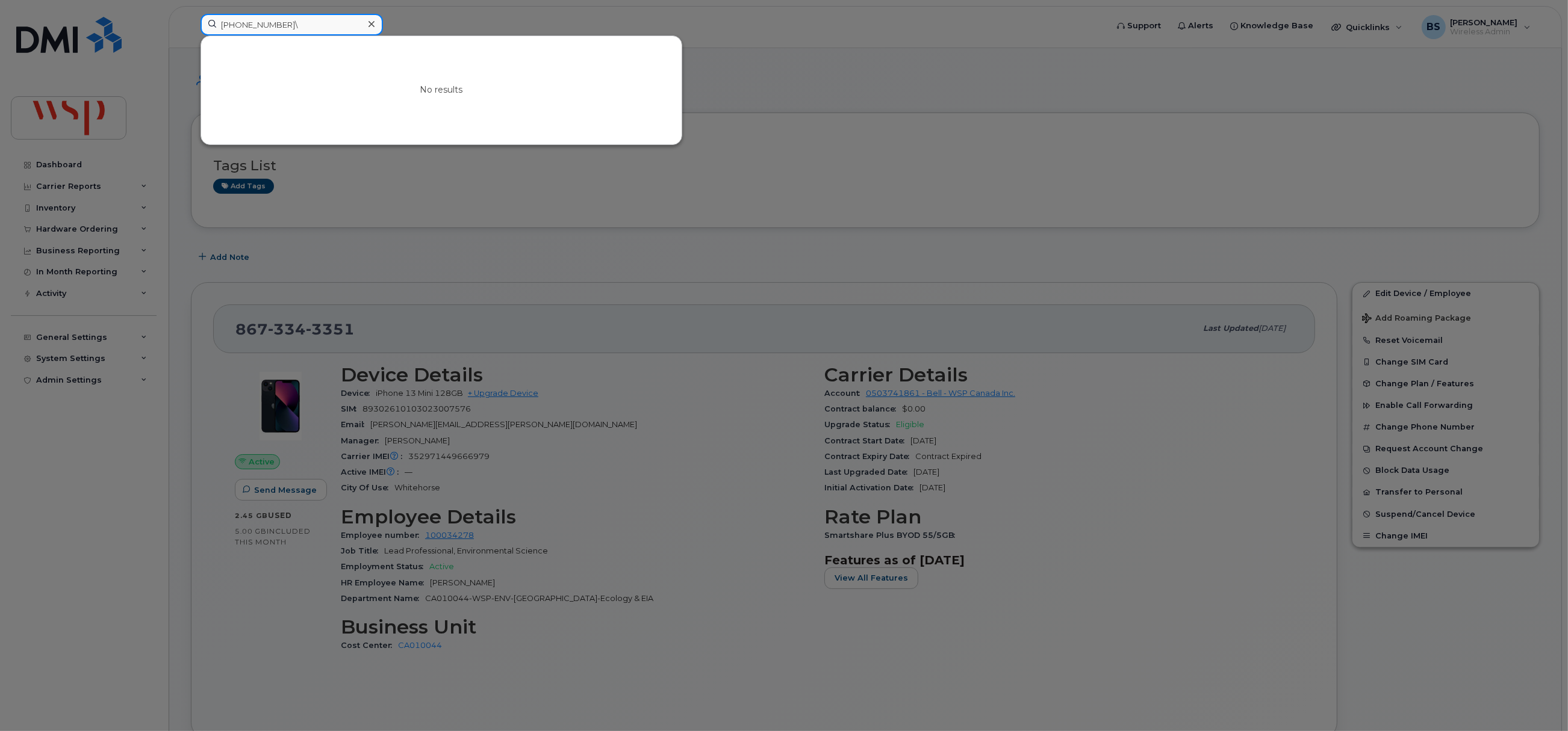
type input "[PHONE_NUMBER]"
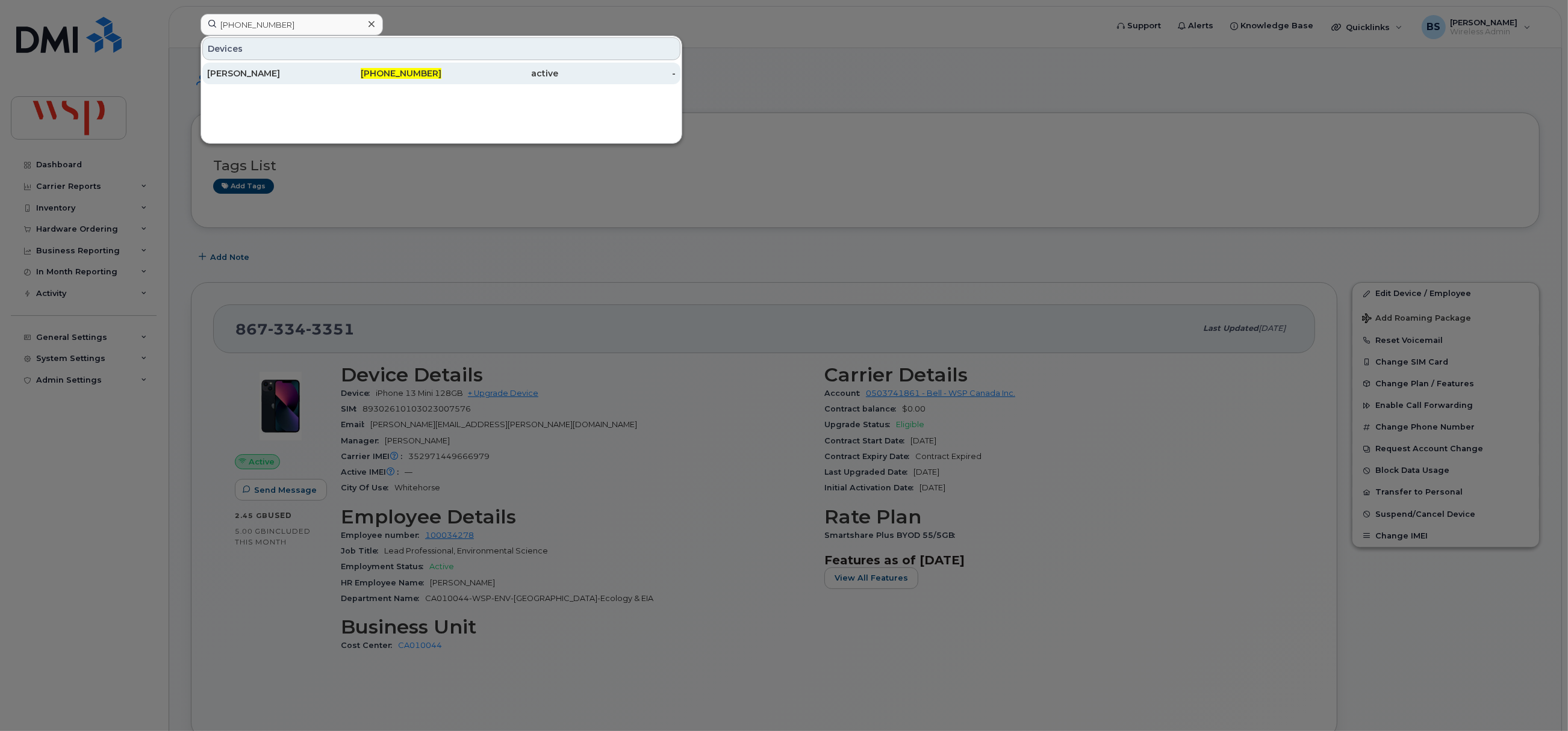
click at [240, 71] on div "[PERSON_NAME]" at bounding box center [266, 74] width 117 height 12
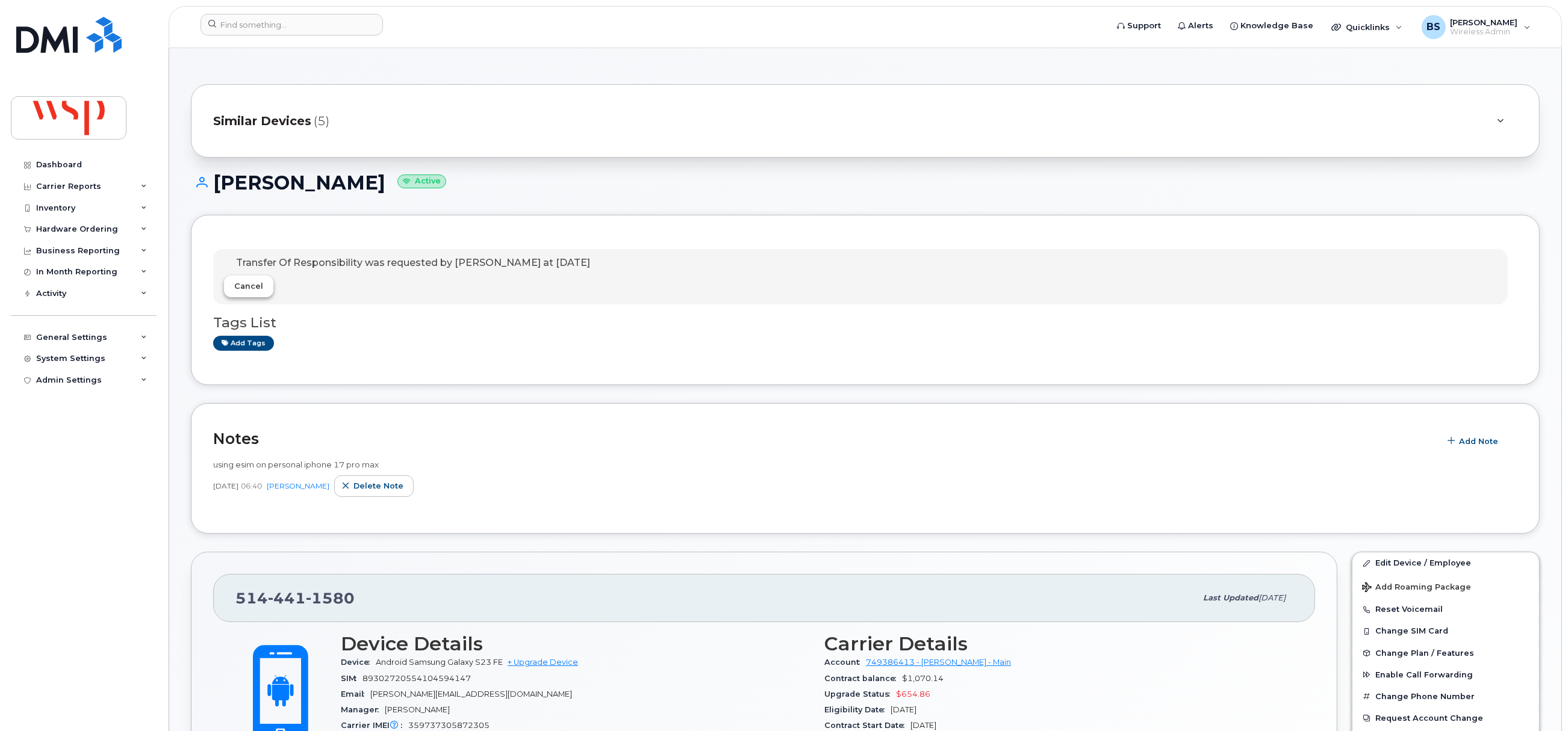
click at [252, 287] on span "Cancel" at bounding box center [248, 287] width 29 height 12
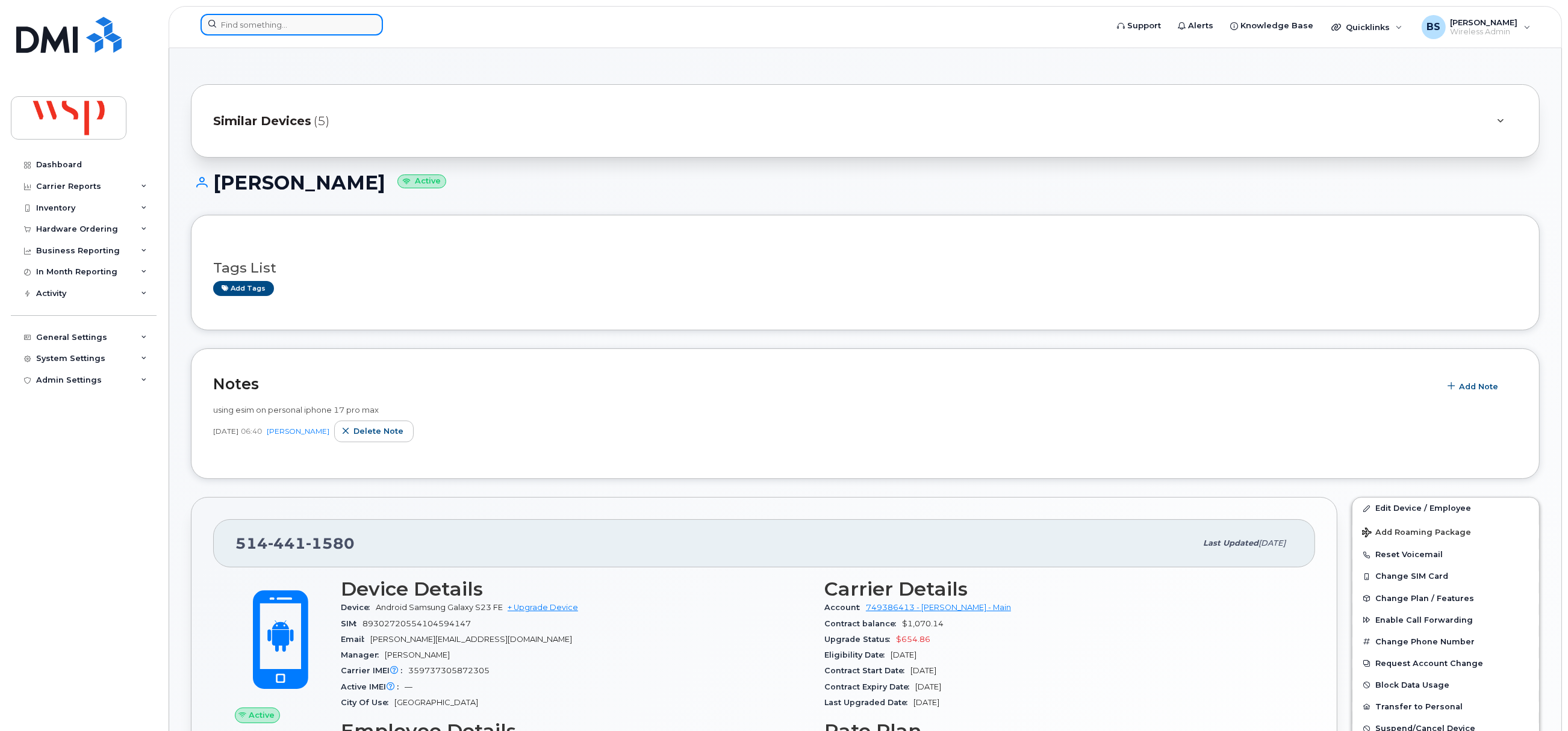
drag, startPoint x: 315, startPoint y: 26, endPoint x: 326, endPoint y: 34, distance: 13.6
click at [314, 27] on input at bounding box center [292, 25] width 183 height 21
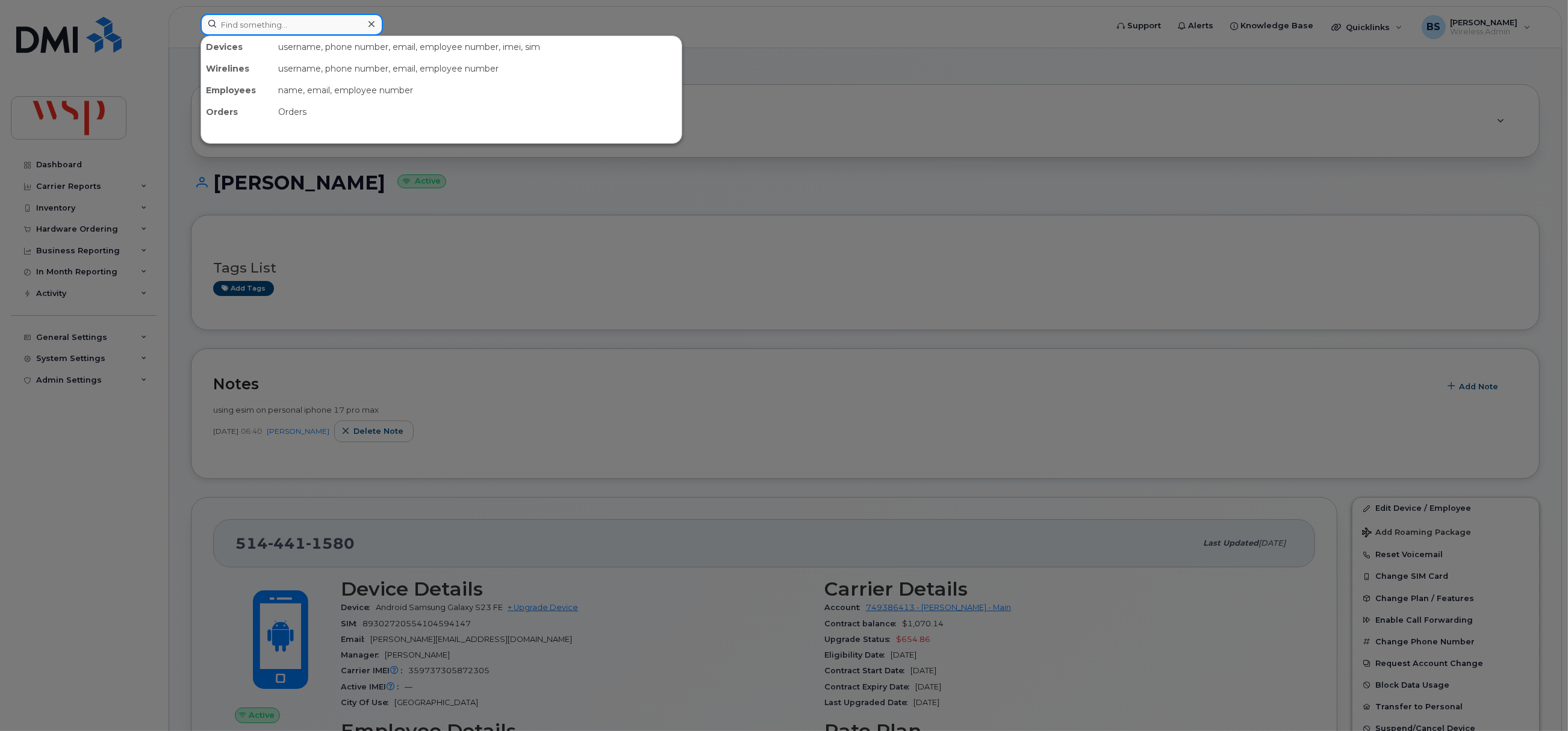
paste input "[PERSON_NAME] Trinaistich"
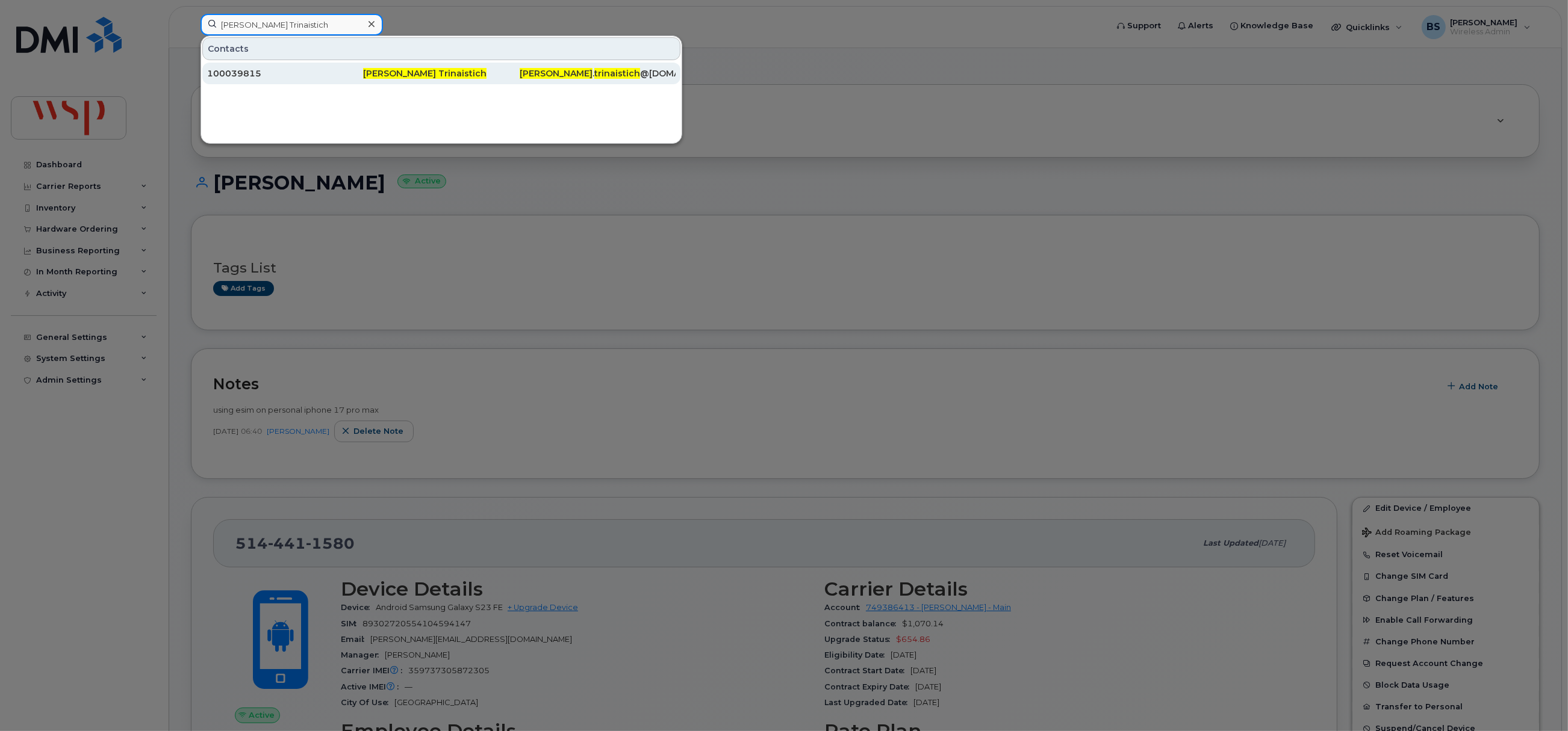
type input "[PERSON_NAME] Trinaistich"
click at [236, 73] on div "100039815" at bounding box center [285, 74] width 156 height 12
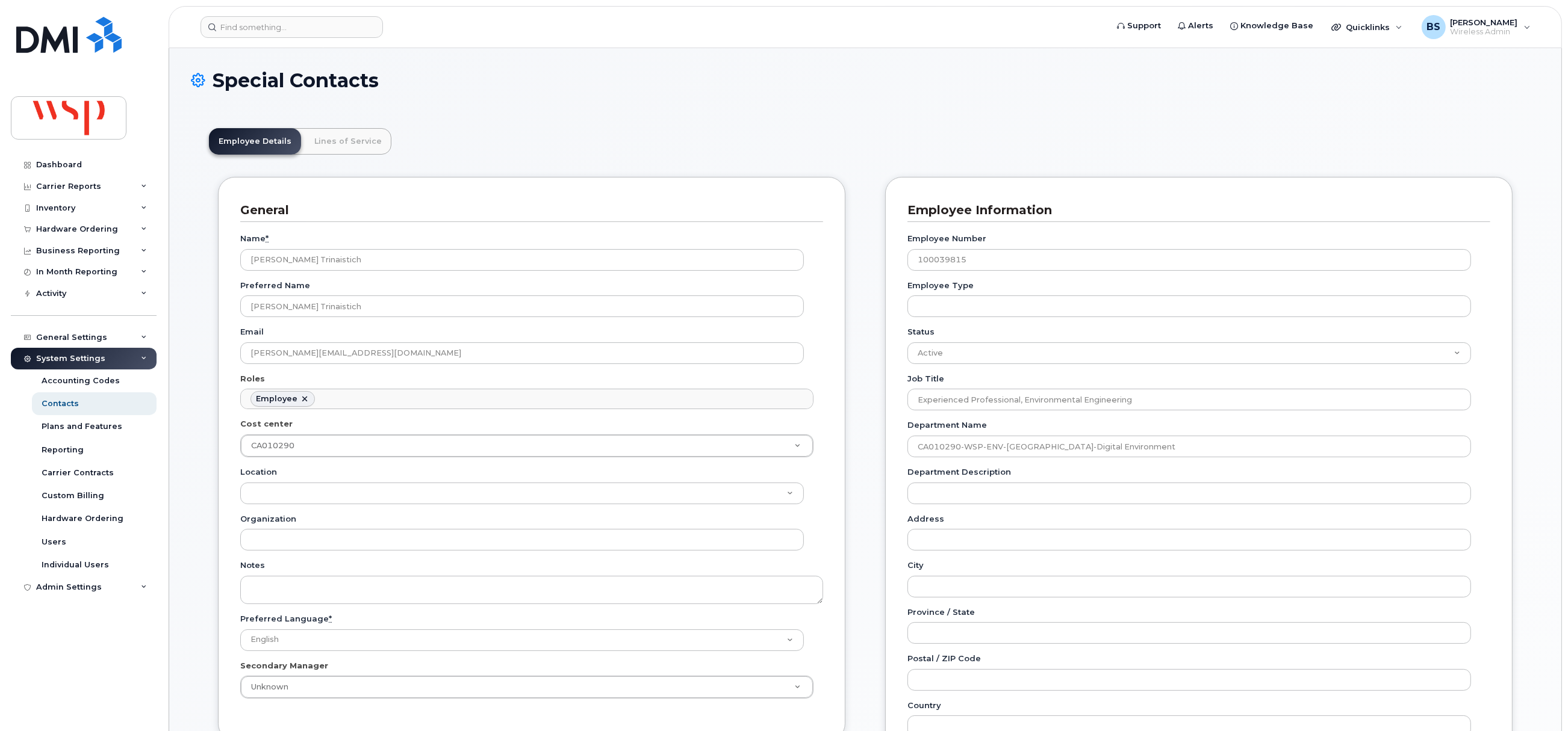
scroll to position [36, 0]
click at [321, 31] on input at bounding box center [292, 27] width 183 height 21
paste input "[PERSON_NAME]"
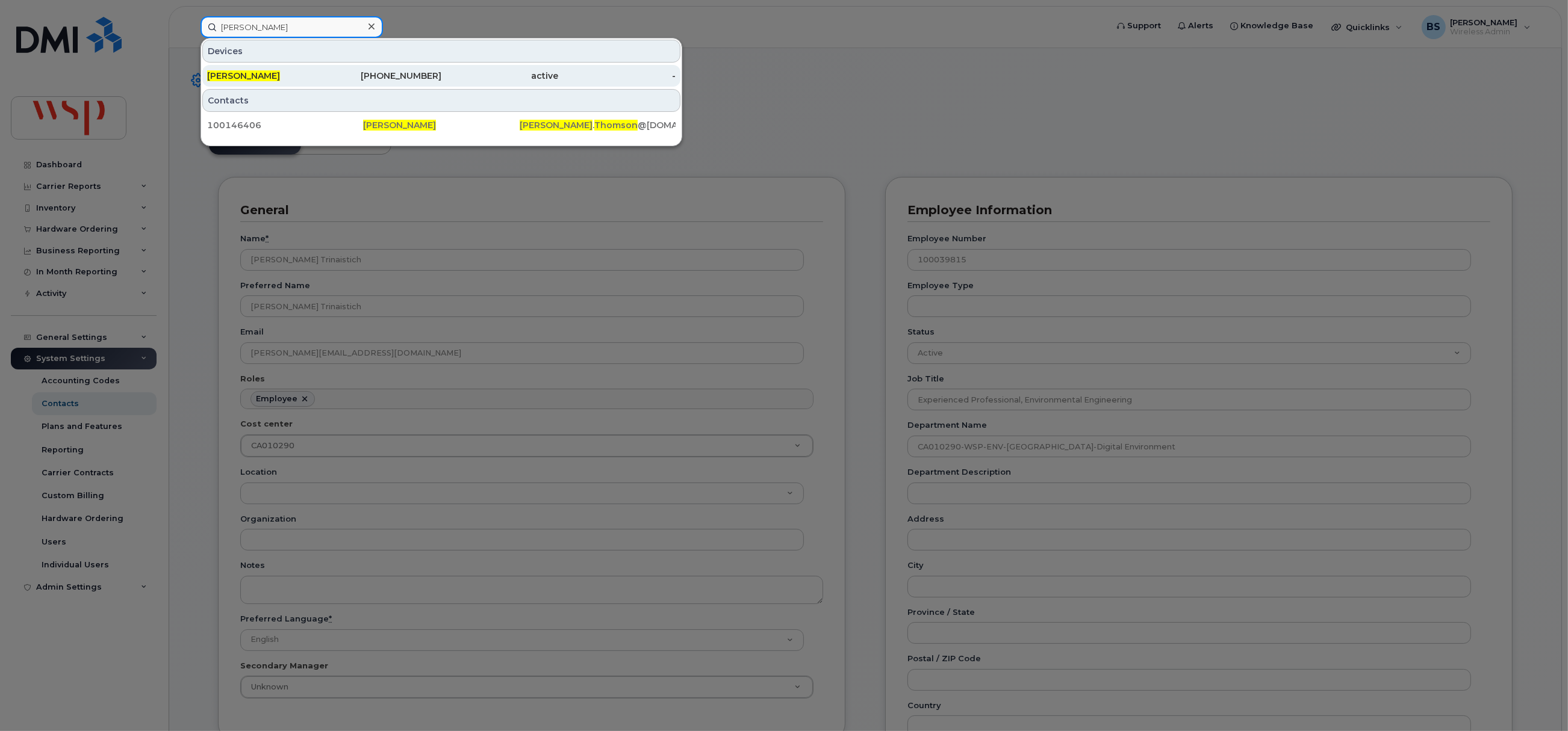
type input "[PERSON_NAME]"
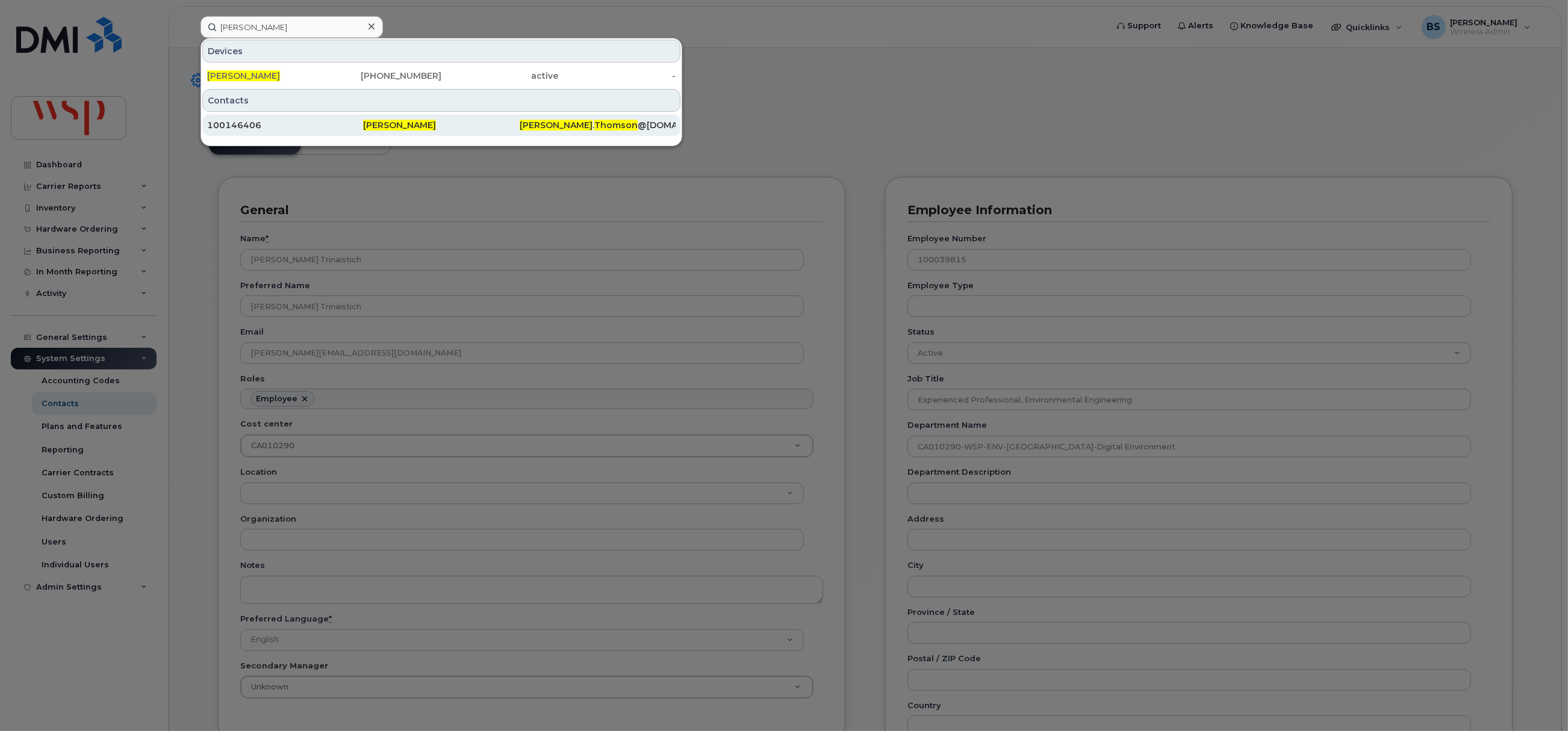
drag, startPoint x: 268, startPoint y: 74, endPoint x: 373, endPoint y: 131, distance: 119.5
click at [268, 74] on span "[PERSON_NAME]" at bounding box center [244, 75] width 73 height 11
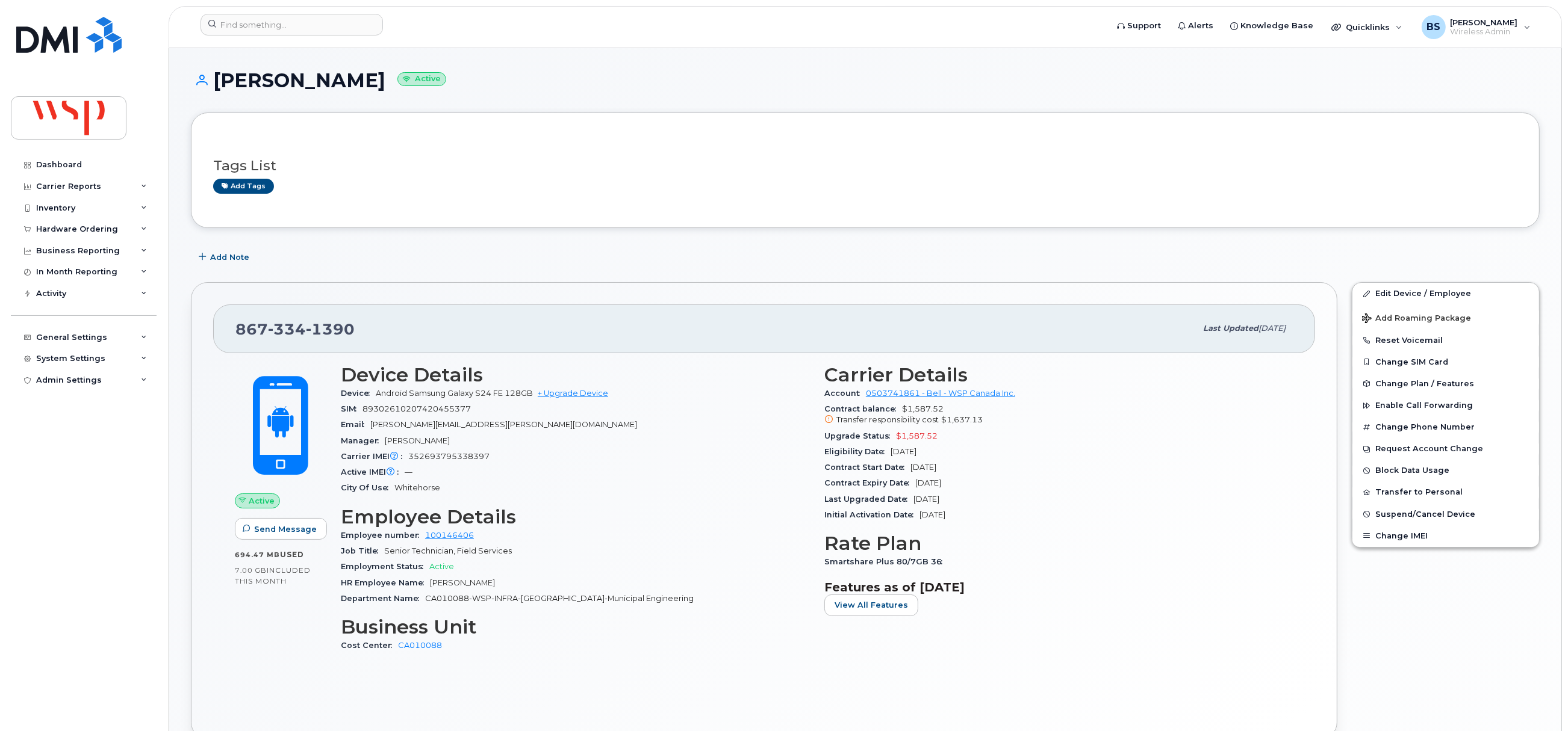
click at [440, 458] on span "352693795338397" at bounding box center [449, 456] width 81 height 9
copy span "352693795338397"
drag, startPoint x: 503, startPoint y: 393, endPoint x: 406, endPoint y: 398, distance: 97.1
click at [406, 398] on span "Android Samsung Galaxy S24 FE 128GB" at bounding box center [454, 393] width 157 height 9
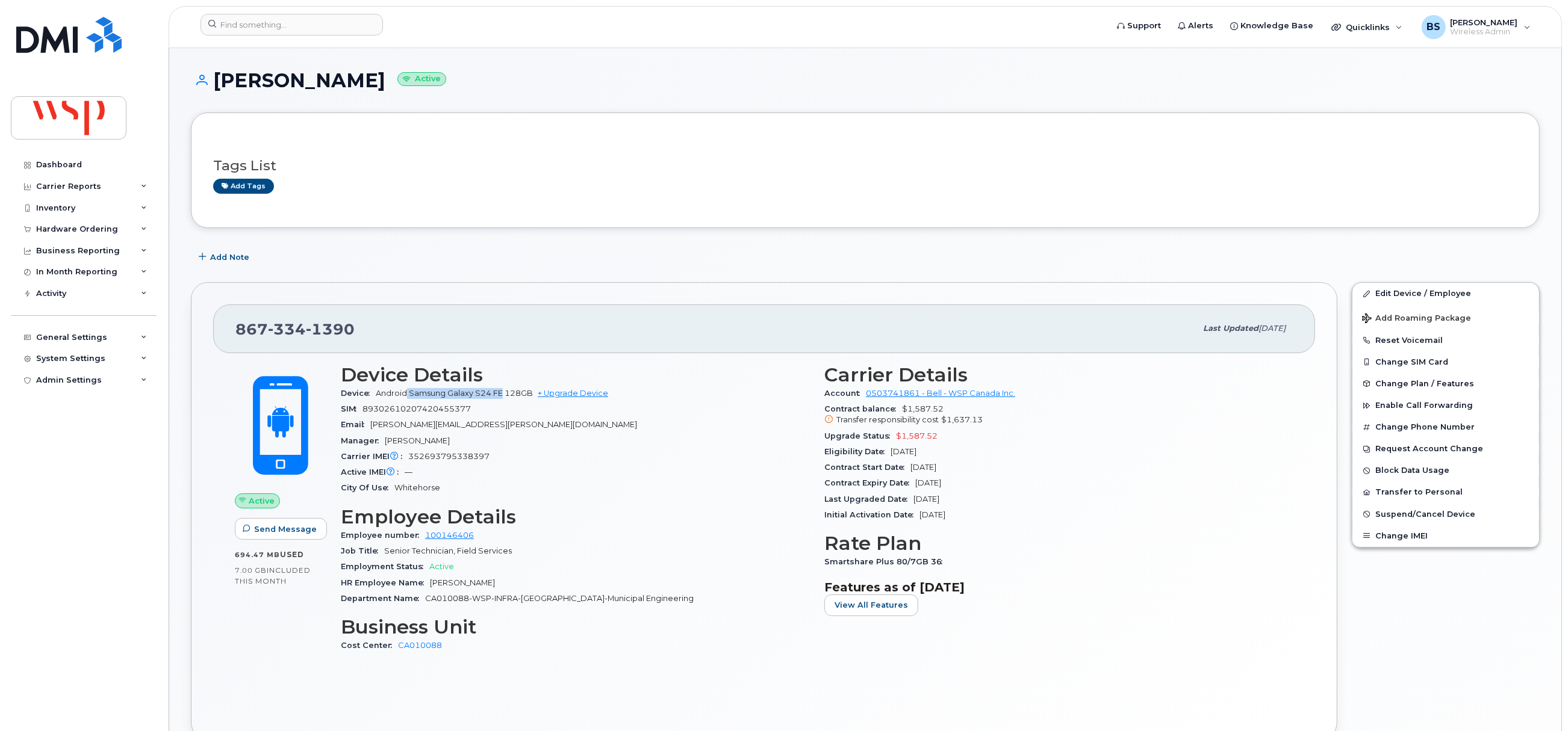
copy span "Samsung Galaxy S24 FE"
click at [245, 26] on input at bounding box center [292, 25] width 183 height 21
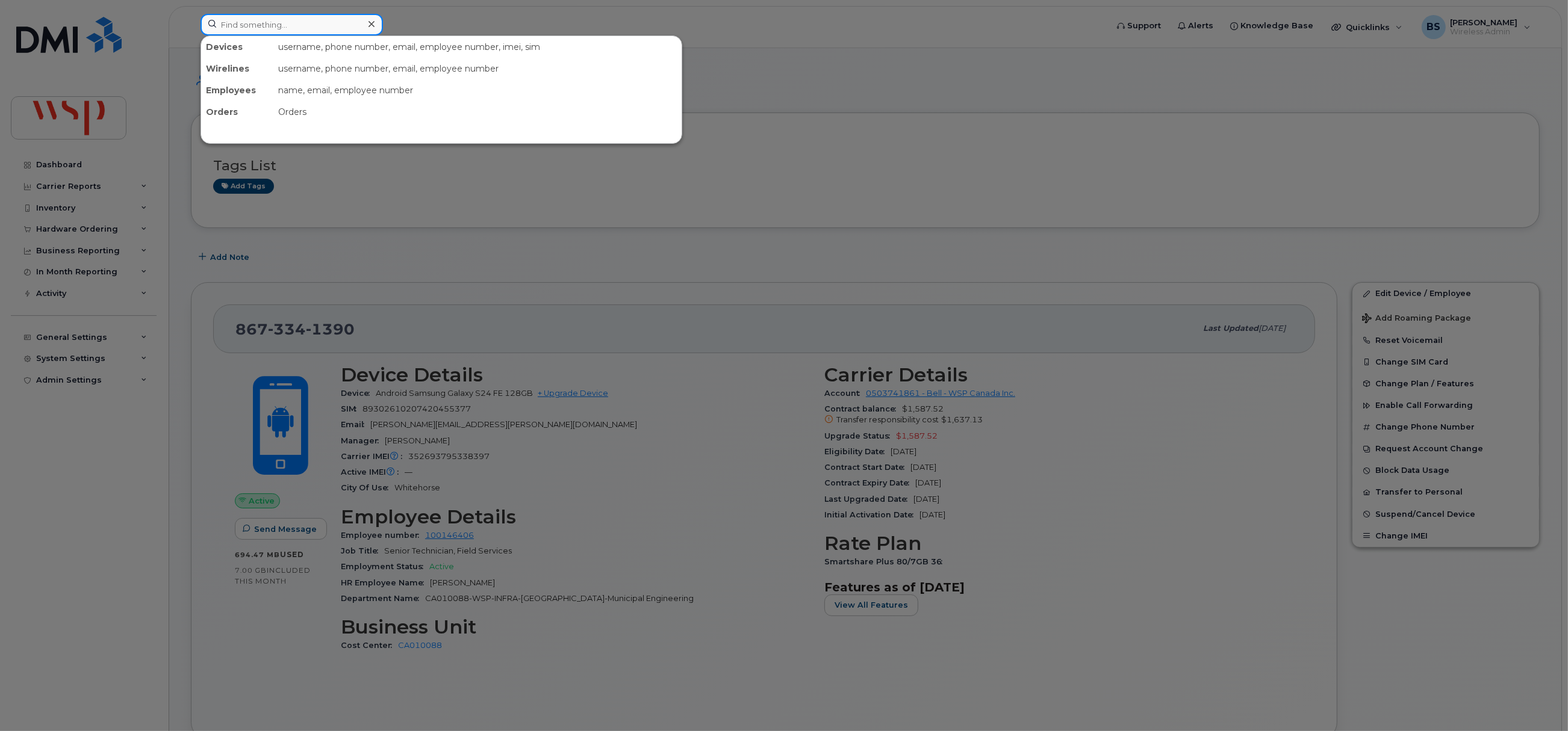
paste input "[PERSON_NAME]"
drag, startPoint x: 263, startPoint y: 25, endPoint x: 457, endPoint y: 27, distance: 194.0
click at [457, 26] on div "Neil Noble-Pattinson No results" at bounding box center [649, 27] width 918 height 26
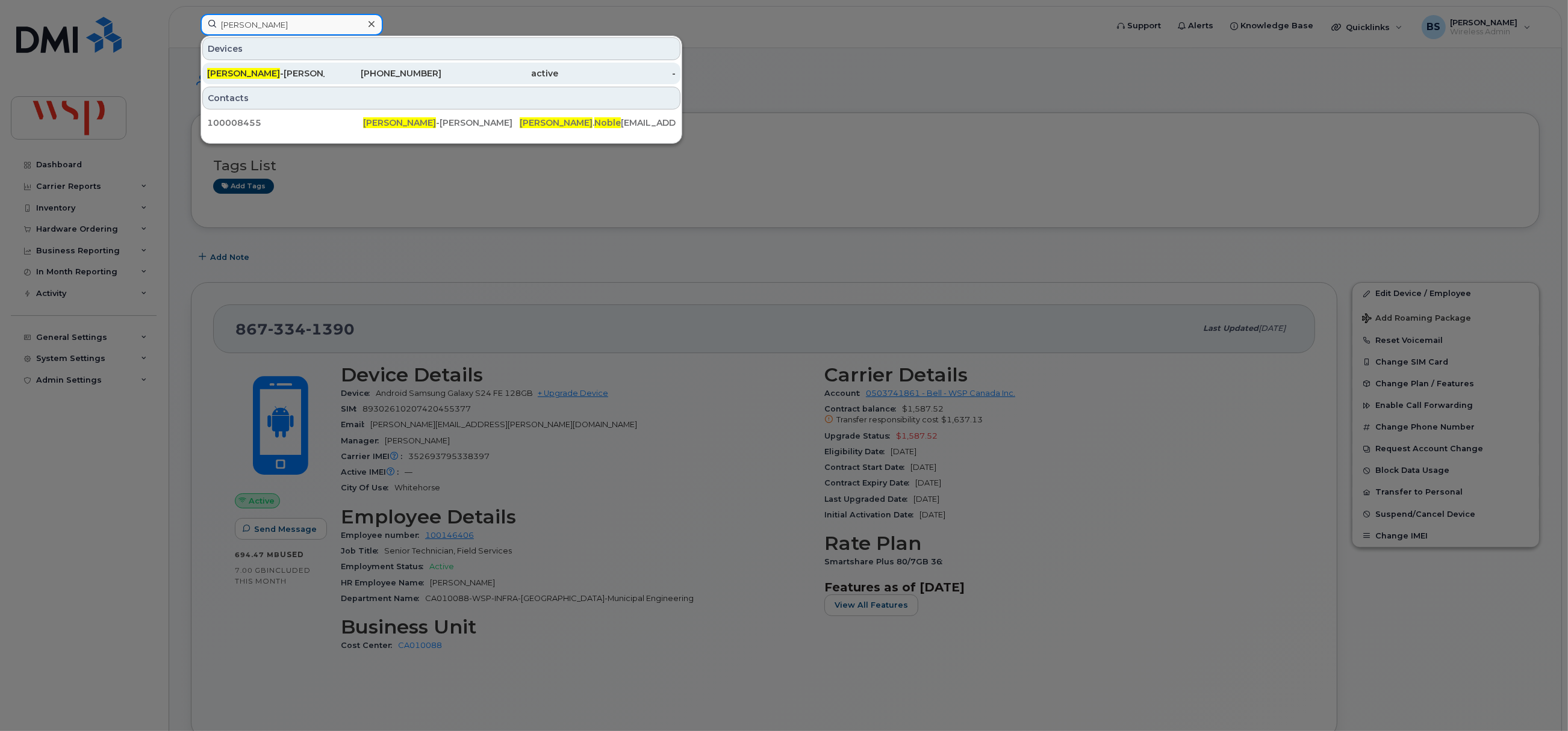
type input "Neil Noble"
click at [398, 72] on div "431-277-4759" at bounding box center [383, 74] width 117 height 12
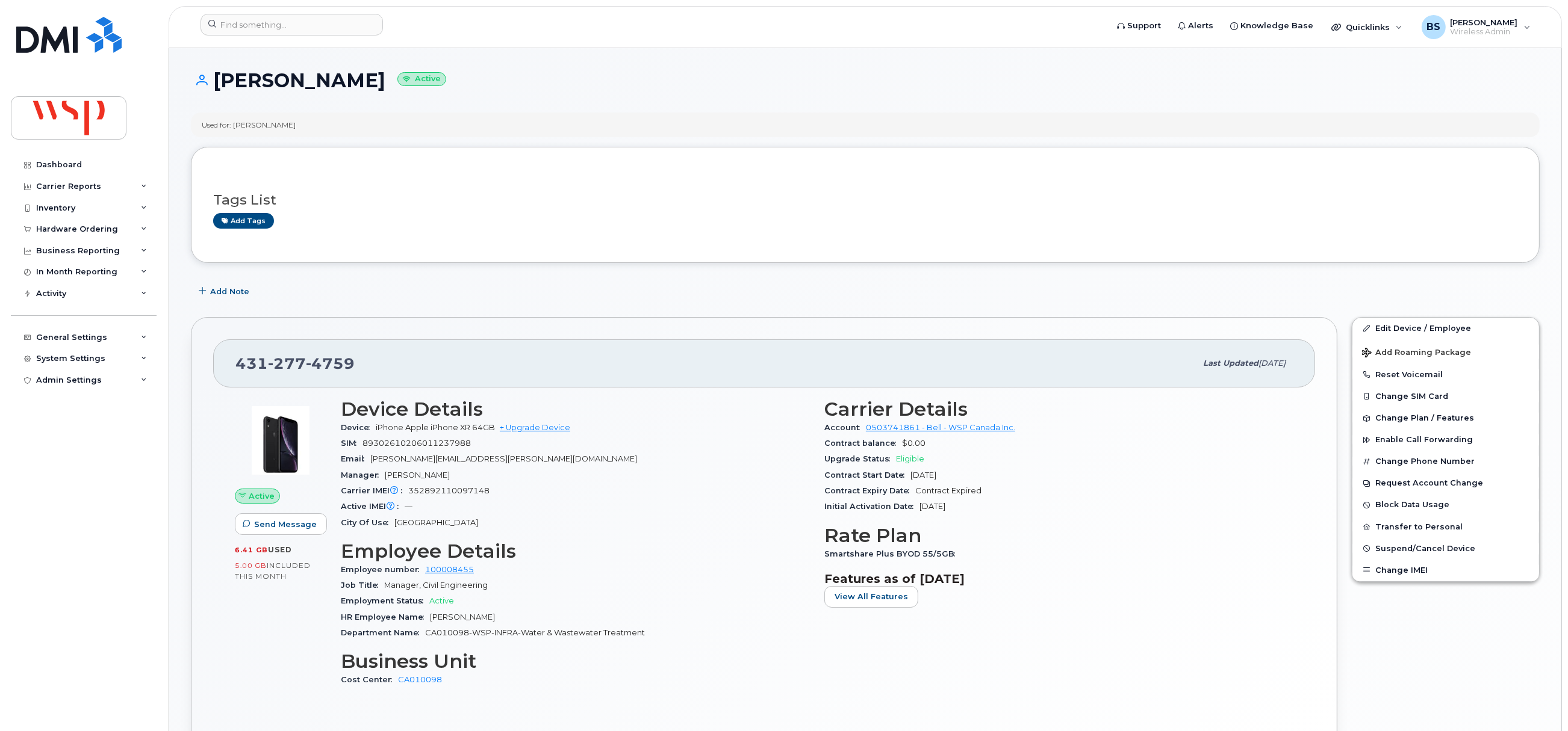
click at [434, 495] on span "352892110097148" at bounding box center [449, 491] width 81 height 9
copy span "352892110097148"
drag, startPoint x: 473, startPoint y: 430, endPoint x: 430, endPoint y: 426, distance: 43.2
click at [430, 426] on span "iPhone Apple iPhone XR 64GB" at bounding box center [435, 427] width 119 height 9
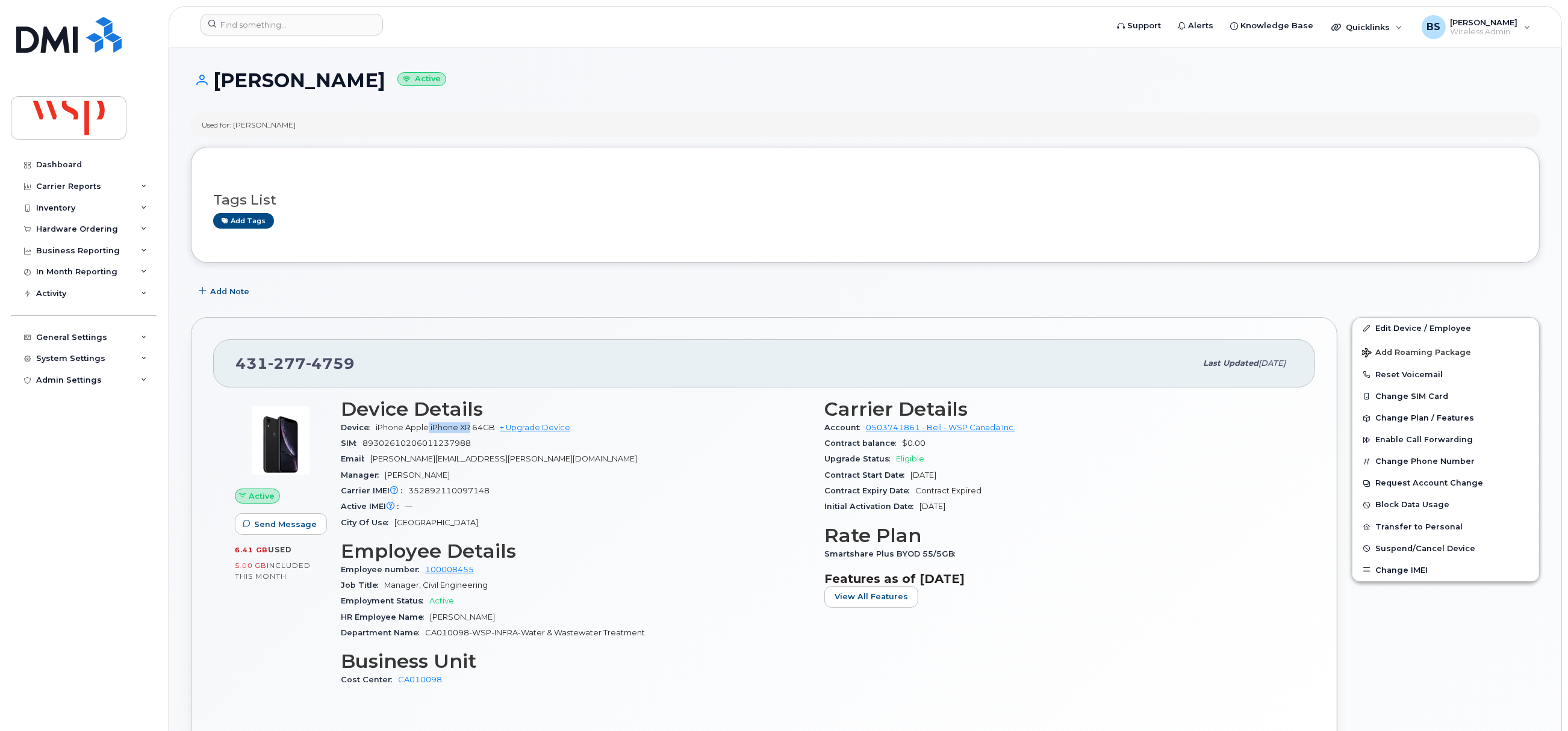
copy span "iPhone XR"
click at [302, 18] on input at bounding box center [292, 25] width 183 height 21
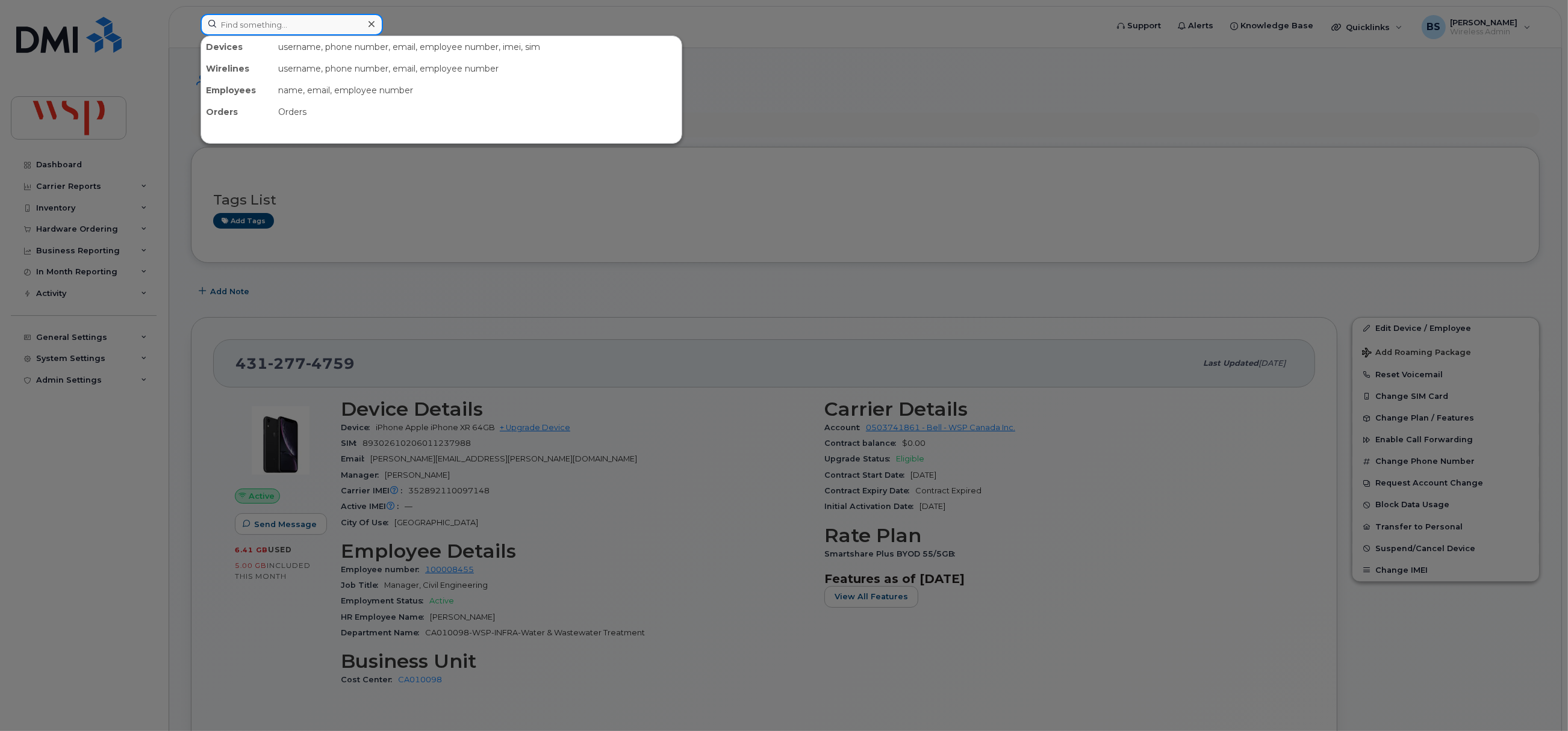
paste input "Karim Chamma"
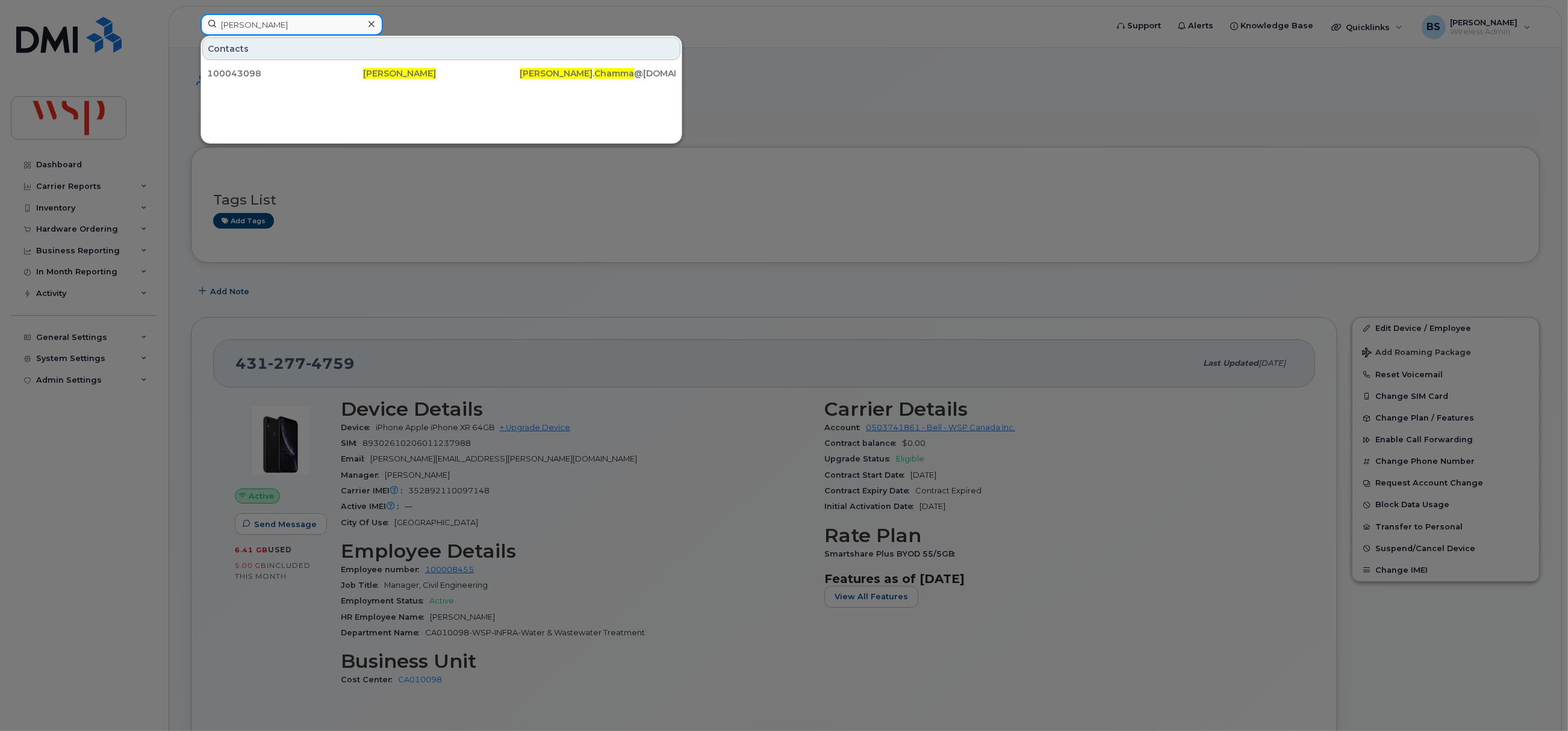
drag, startPoint x: 226, startPoint y: 32, endPoint x: 179, endPoint y: 32, distance: 47.0
click at [191, 32] on div "Karim Chamma Contacts 100043098 Karim Chamma Karim . Chamma @wsp.com" at bounding box center [649, 27] width 918 height 26
paste input "[PERSON_NAME]"
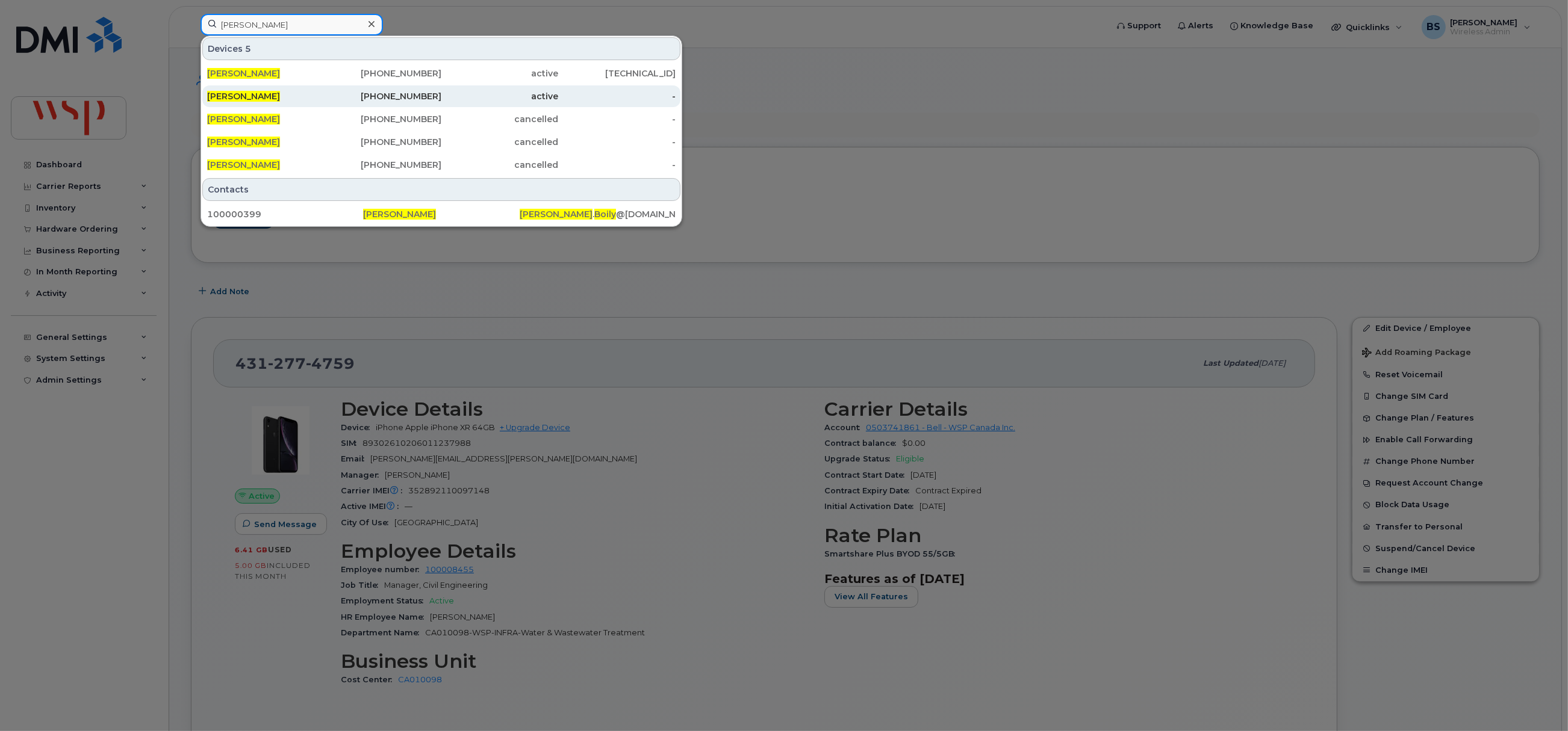
type input "[PERSON_NAME]"
click at [224, 93] on span "[PERSON_NAME]" at bounding box center [244, 96] width 73 height 11
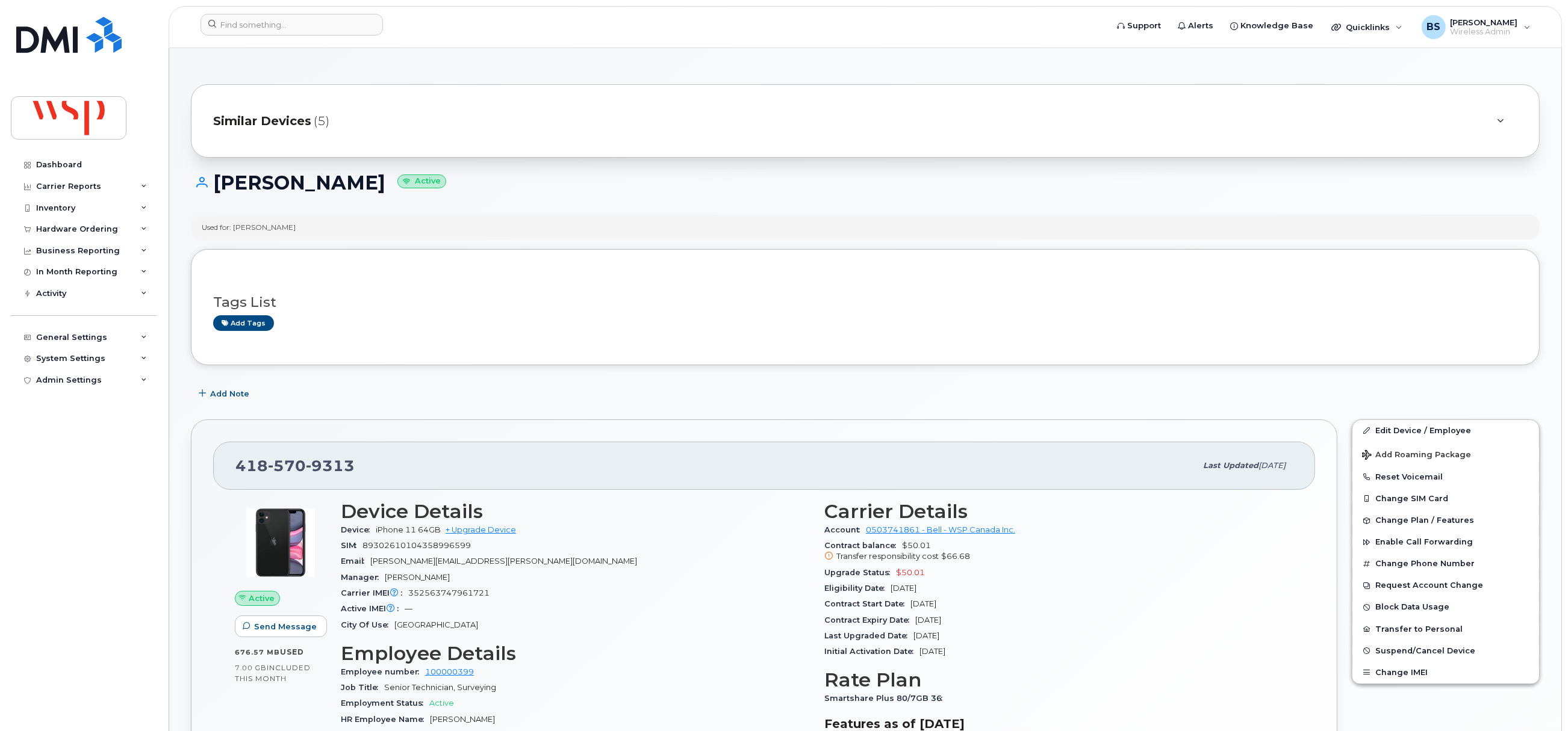
click at [432, 596] on span "352563747961721" at bounding box center [449, 593] width 81 height 9
copy span "352563747961721"
drag, startPoint x: 391, startPoint y: 534, endPoint x: 373, endPoint y: 534, distance: 18.0
click at [373, 534] on div "Device iPhone 11 64GB + Upgrade Device" at bounding box center [575, 530] width 469 height 16
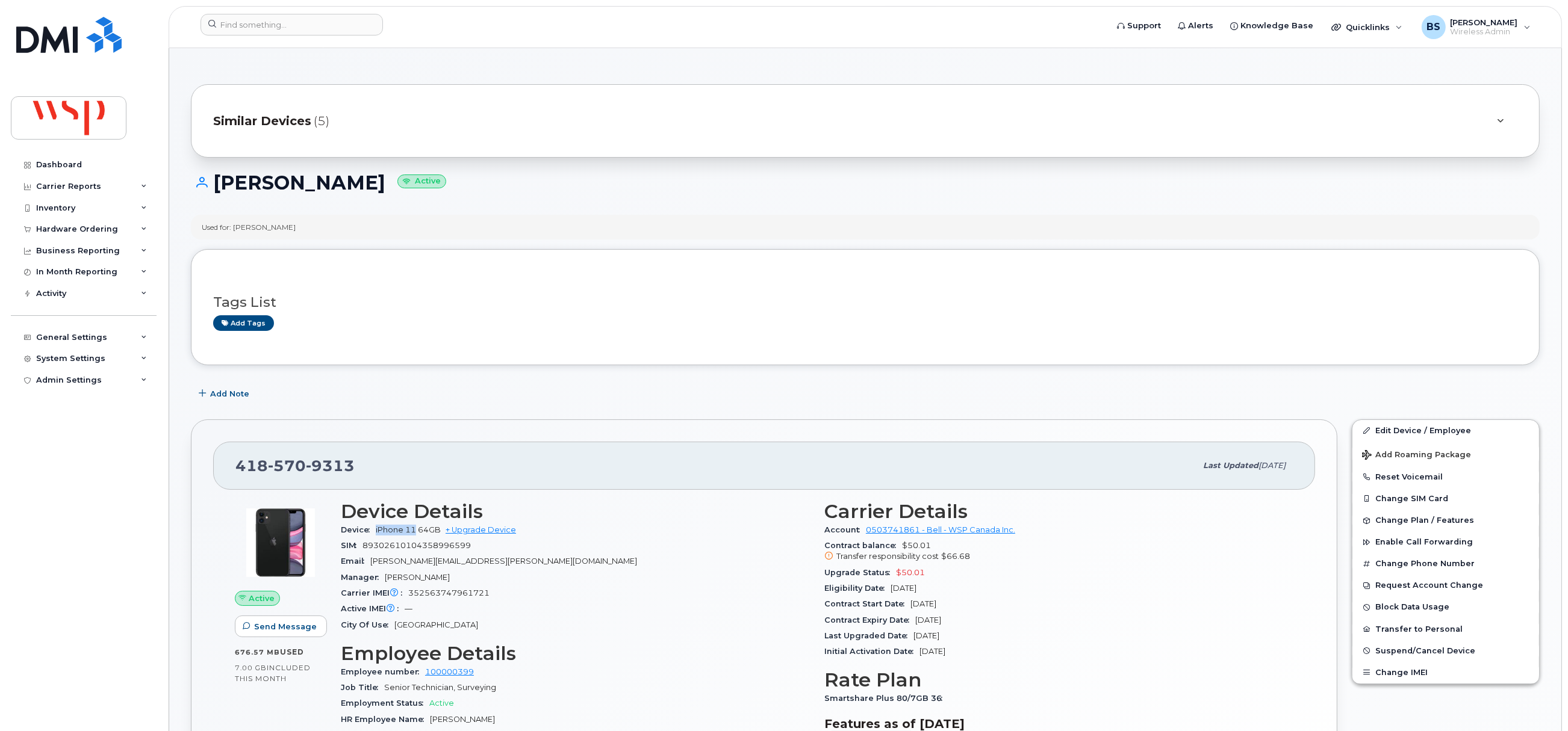
copy span "iPhone 11"
